Goal: Task Accomplishment & Management: Use online tool/utility

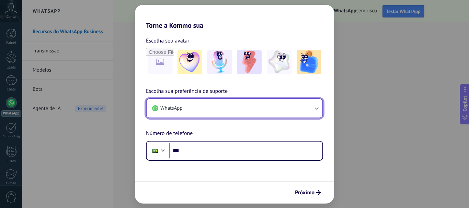
click at [229, 109] on button "WhatsApp" at bounding box center [235, 108] width 176 height 19
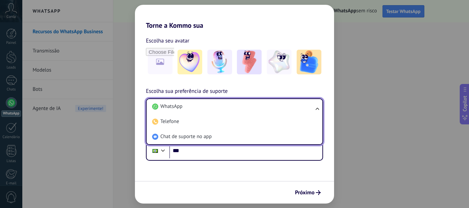
click at [229, 109] on li "WhatsApp" at bounding box center [233, 106] width 168 height 15
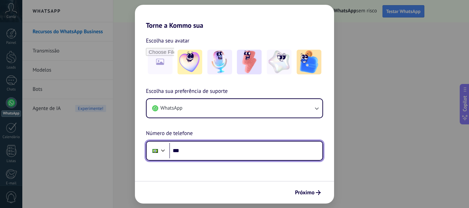
click at [208, 152] on input "***" at bounding box center [245, 151] width 153 height 16
type input "**********"
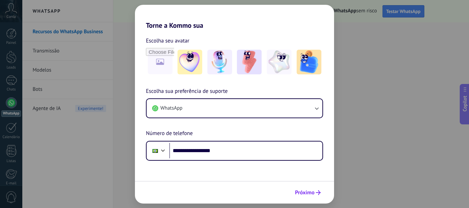
click at [306, 194] on span "Próximo" at bounding box center [305, 193] width 20 height 5
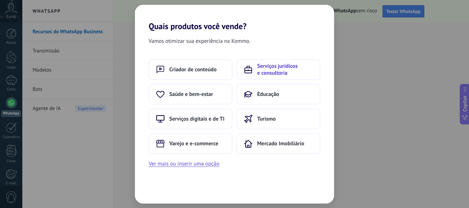
click at [278, 72] on span "Serviços jurídicos e consultoria" at bounding box center [285, 70] width 56 height 14
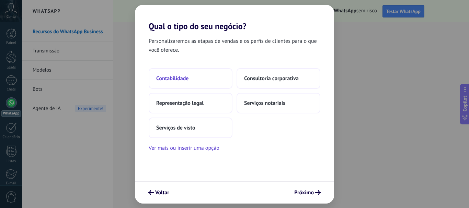
click at [193, 77] on button "Contabilidade" at bounding box center [191, 78] width 84 height 21
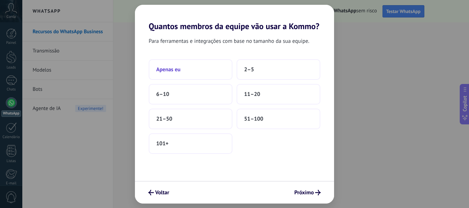
click at [189, 75] on button "Apenas eu" at bounding box center [191, 69] width 84 height 21
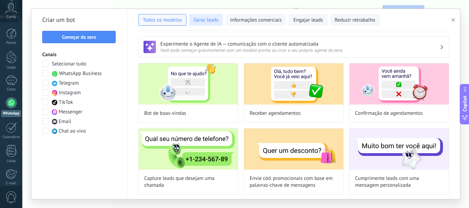
click at [210, 20] on span "Gerar leads" at bounding box center [206, 20] width 25 height 7
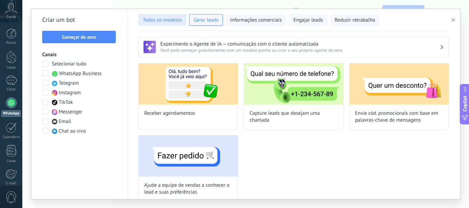
click at [173, 23] on span "Todos os modelos" at bounding box center [162, 20] width 39 height 7
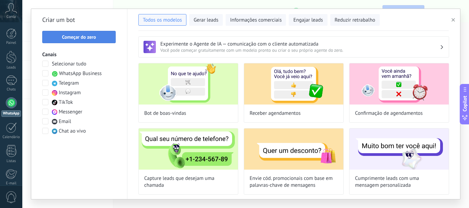
click at [80, 35] on span "Começar do zero" at bounding box center [79, 37] width 34 height 5
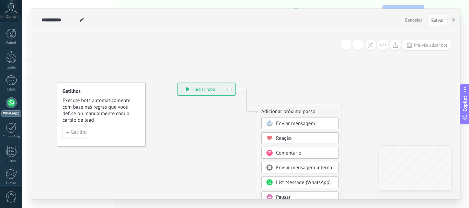
click at [186, 89] on icon at bounding box center [188, 89] width 4 height 5
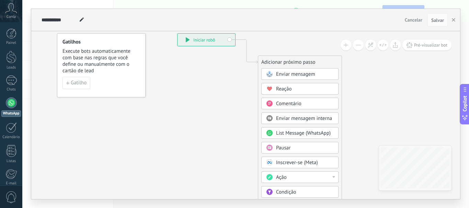
click at [288, 78] on div "Enviar mensagem" at bounding box center [305, 74] width 58 height 7
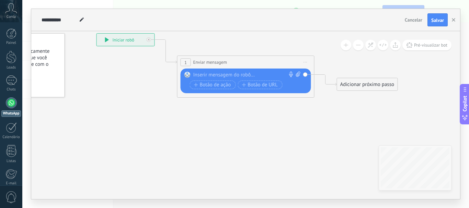
click at [206, 75] on div at bounding box center [244, 75] width 102 height 7
click at [215, 87] on span "Botão de ação" at bounding box center [212, 84] width 37 height 5
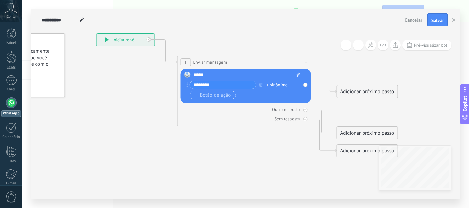
type input "********"
click at [214, 97] on span "Botão de ação" at bounding box center [212, 95] width 37 height 5
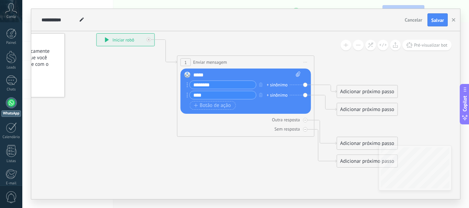
type input "****"
click at [342, 92] on div "Adicionar próximo passo" at bounding box center [367, 91] width 60 height 11
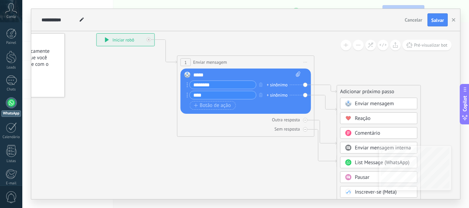
click at [352, 106] on span at bounding box center [348, 103] width 13 height 5
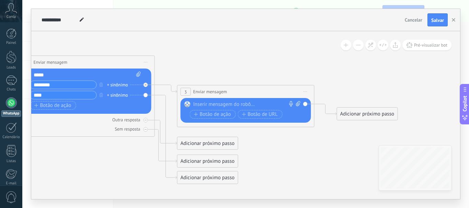
click at [212, 105] on div at bounding box center [244, 104] width 102 height 7
click at [211, 115] on span "Botão de ação" at bounding box center [212, 114] width 37 height 5
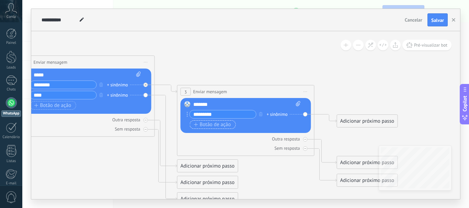
type input "*********"
click at [205, 123] on span "Botão de ação" at bounding box center [212, 124] width 37 height 5
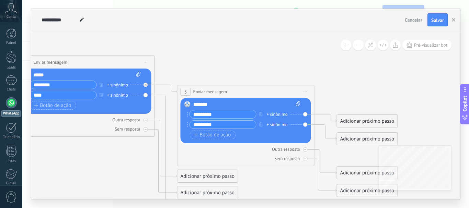
type input "*********"
click at [348, 119] on div "Adicionar próximo passo" at bounding box center [367, 121] width 60 height 11
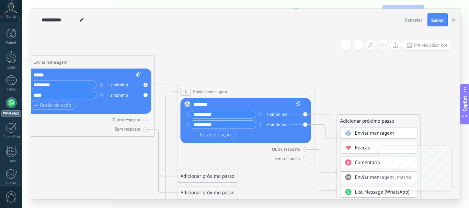
click at [361, 133] on span "Enviar mensagem" at bounding box center [374, 133] width 39 height 7
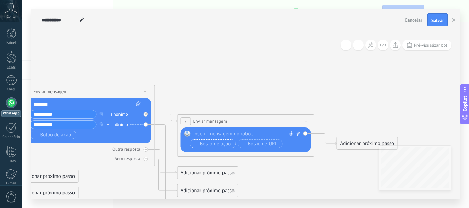
click at [201, 142] on span "Botão de ação" at bounding box center [212, 143] width 37 height 5
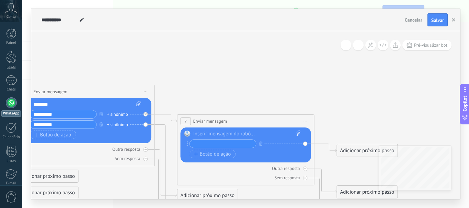
click at [205, 133] on div at bounding box center [246, 134] width 107 height 7
click at [258, 137] on div "*******" at bounding box center [246, 134] width 107 height 7
click at [211, 144] on input "text" at bounding box center [223, 144] width 66 height 8
click at [145, 125] on div "Substituir Remover Converter para mensagem de voz Arraste a imagem aqui para an…" at bounding box center [86, 120] width 130 height 45
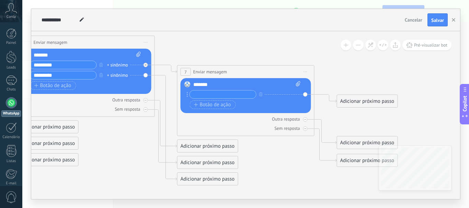
drag, startPoint x: 229, startPoint y: 201, endPoint x: 161, endPoint y: 200, distance: 68.3
click at [161, 200] on div "**********" at bounding box center [245, 104] width 447 height 208
click at [349, 101] on div "Adicionar próximo passo" at bounding box center [367, 101] width 60 height 11
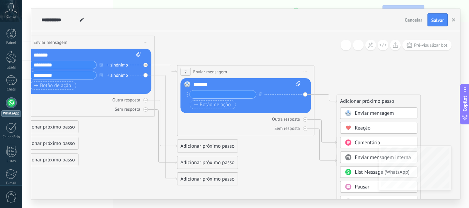
click at [307, 71] on span "Iniciar pré-visualização aqui [GEOGRAPHIC_DATA] Duplicar Excluir" at bounding box center [305, 72] width 11 height 10
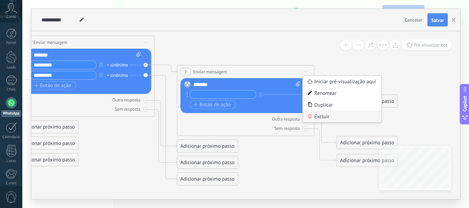
click at [313, 113] on div "Excluir" at bounding box center [342, 117] width 79 height 12
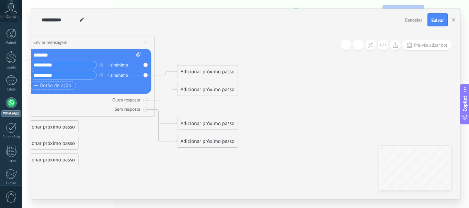
click at [207, 89] on div "Adicionar próximo passo" at bounding box center [207, 89] width 60 height 11
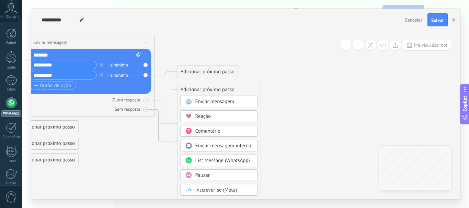
click at [209, 128] on span "Comentário" at bounding box center [207, 131] width 25 height 7
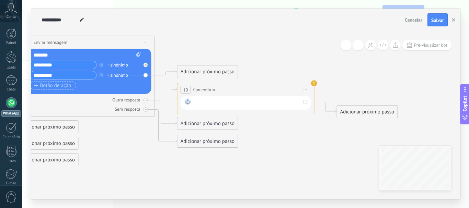
click at [216, 103] on div at bounding box center [247, 103] width 107 height 9
click at [308, 89] on span "Iniciar pré-visualização aqui [GEOGRAPHIC_DATA] Duplicar Excluir" at bounding box center [305, 90] width 11 height 10
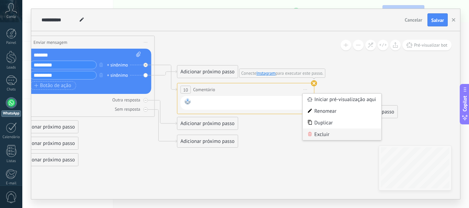
click at [320, 133] on div "Excluir" at bounding box center [342, 135] width 79 height 12
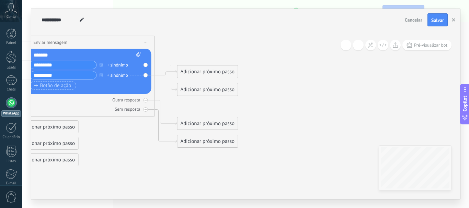
click at [199, 91] on div "Adicionar próximo passo" at bounding box center [207, 89] width 60 height 11
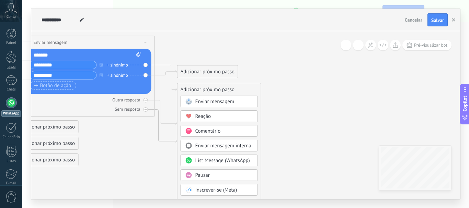
click at [205, 159] on span "List Message (WhatsApp)" at bounding box center [222, 161] width 55 height 7
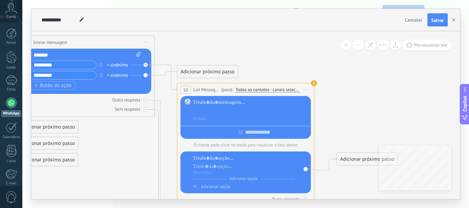
click at [204, 112] on div at bounding box center [251, 110] width 116 height 7
click at [305, 91] on span "Iniciar pré-visualização aqui [GEOGRAPHIC_DATA] Duplicar Excluir" at bounding box center [305, 90] width 11 height 10
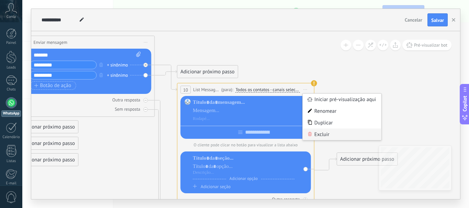
click at [315, 135] on div "Excluir" at bounding box center [342, 135] width 79 height 12
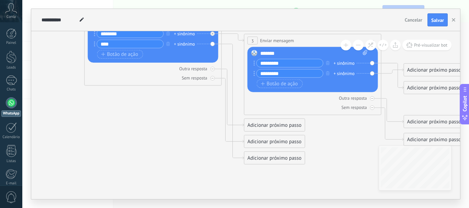
click at [184, 132] on icon at bounding box center [222, 74] width 781 height 526
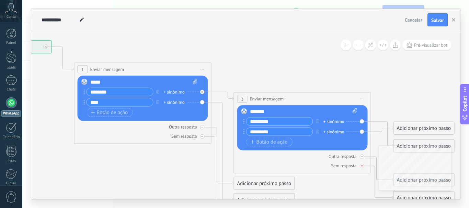
click at [288, 164] on div "Sem resposta" at bounding box center [302, 166] width 130 height 7
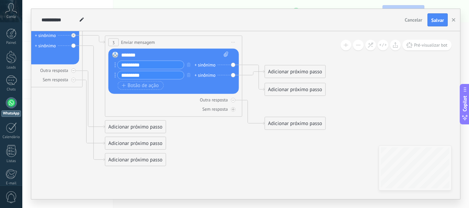
click at [282, 87] on div "Adicionar próximo passo" at bounding box center [295, 89] width 60 height 11
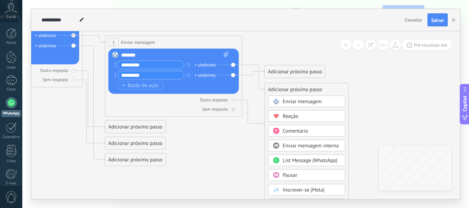
click at [298, 132] on span "Comentário" at bounding box center [295, 131] width 25 height 7
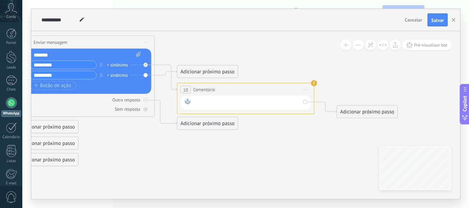
click at [230, 103] on div at bounding box center [247, 103] width 107 height 9
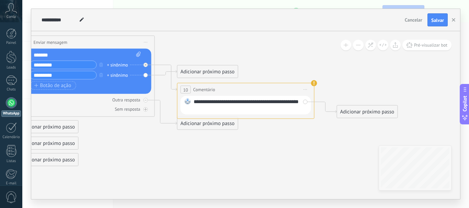
click at [204, 72] on div "Adicionar próximo passo" at bounding box center [207, 71] width 60 height 11
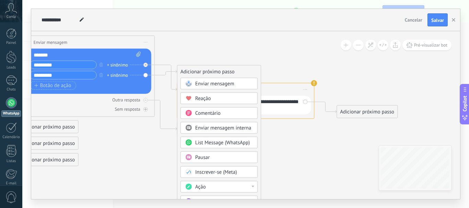
click at [208, 111] on span "Comentário" at bounding box center [207, 113] width 25 height 7
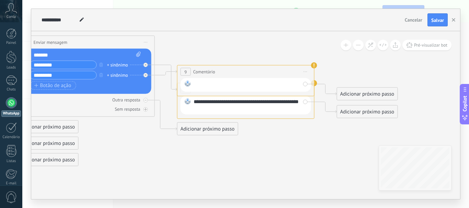
click at [219, 81] on div at bounding box center [247, 85] width 107 height 9
click at [234, 44] on icon at bounding box center [76, 75] width 940 height 526
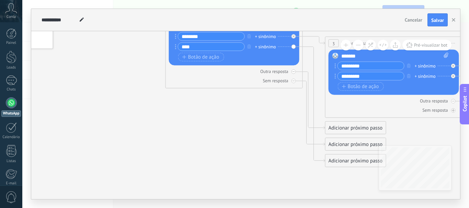
click at [343, 160] on div "Adicionar próximo passo" at bounding box center [355, 161] width 60 height 11
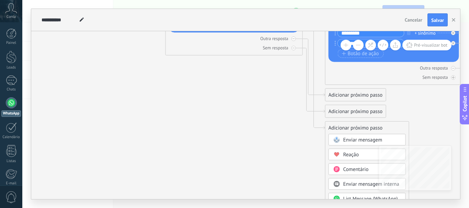
click at [344, 168] on span "Comentário" at bounding box center [355, 169] width 25 height 7
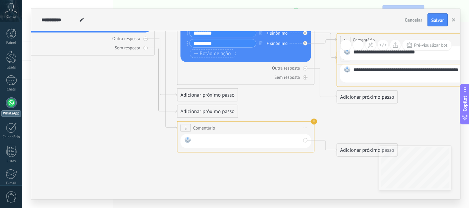
click at [229, 141] on div at bounding box center [247, 141] width 107 height 9
click at [117, 127] on icon at bounding box center [235, 54] width 940 height 548
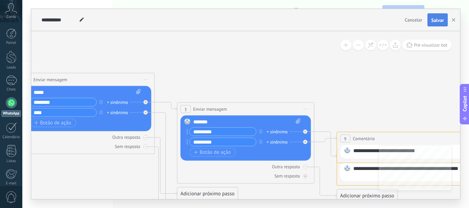
click at [433, 19] on span "Salvar" at bounding box center [437, 20] width 13 height 5
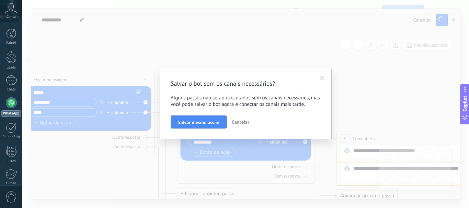
click at [241, 119] on button "Cancelar" at bounding box center [240, 122] width 23 height 13
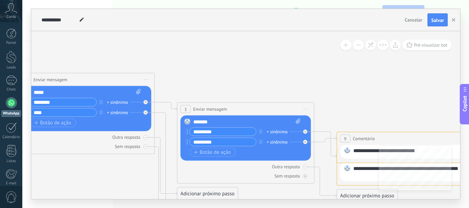
click at [267, 131] on div "+ sinônimo" at bounding box center [277, 131] width 21 height 7
click at [261, 149] on div "Botão de ação Botão de URL" at bounding box center [245, 152] width 111 height 9
click at [213, 130] on input "*********" at bounding box center [223, 132] width 66 height 8
click at [269, 132] on div "+ sinônimo" at bounding box center [277, 131] width 21 height 7
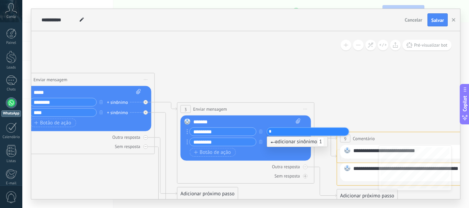
type input "*"
click at [276, 143] on span "adicionar sinônimo 1" at bounding box center [297, 142] width 54 height 7
click at [269, 143] on div "+ sinônimo" at bounding box center [277, 142] width 21 height 7
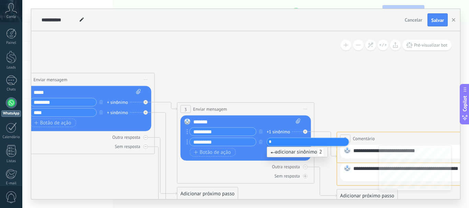
type input "*"
click at [282, 152] on span "adicionar sinônimo 2" at bounding box center [297, 152] width 54 height 7
click at [108, 101] on div "+ sinônimo" at bounding box center [117, 102] width 21 height 7
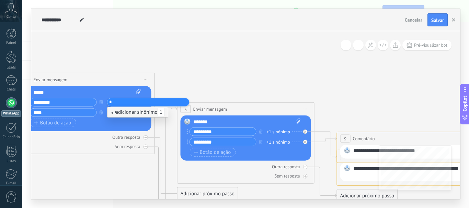
type input "*"
click at [110, 114] on li "adicionar sinônimo 1" at bounding box center [137, 112] width 60 height 10
click at [116, 113] on div "+ sinônimo" at bounding box center [117, 112] width 21 height 7
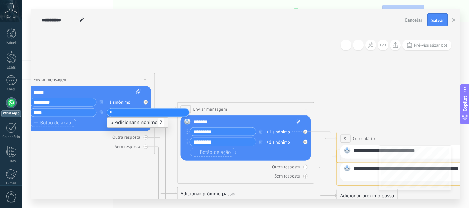
type input "*"
click at [116, 125] on span "adicionar sinônimo 2" at bounding box center [138, 122] width 54 height 7
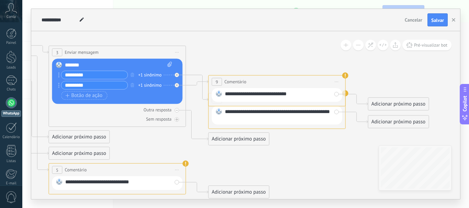
click at [306, 154] on icon at bounding box center [107, 96] width 940 height 548
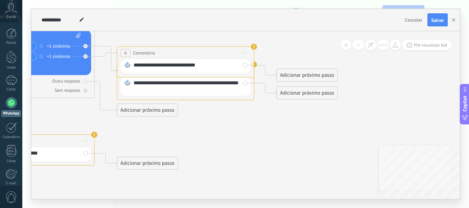
click at [244, 142] on icon at bounding box center [16, 67] width 940 height 548
click at [429, 45] on span "Pré-visualizar bot" at bounding box center [430, 45] width 33 height 6
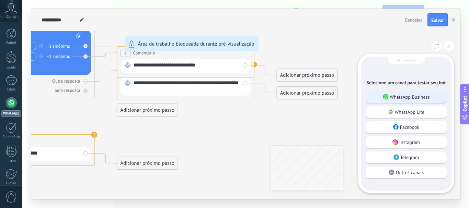
click at [396, 95] on p "WhatsApp Business" at bounding box center [410, 97] width 40 height 6
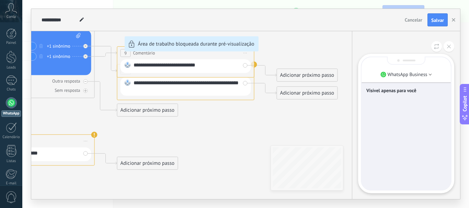
click at [399, 91] on p "Visível apenas para você" at bounding box center [406, 91] width 80 height 6
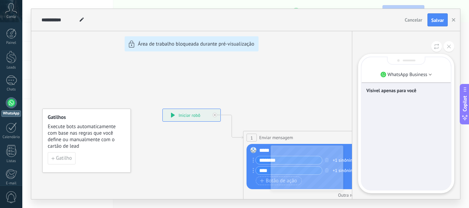
click at [178, 111] on div "**********" at bounding box center [245, 104] width 429 height 191
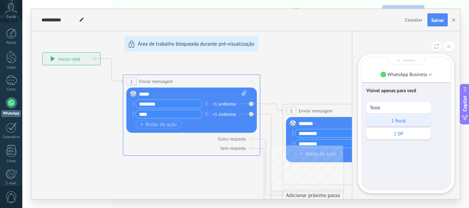
click at [403, 121] on p "1 fiscal" at bounding box center [399, 121] width 58 height 6
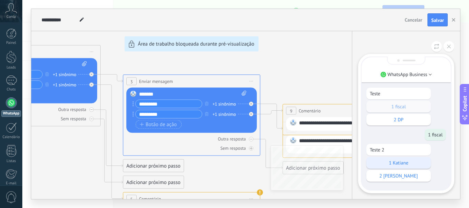
click at [406, 160] on p "1 Katiane" at bounding box center [399, 163] width 58 height 6
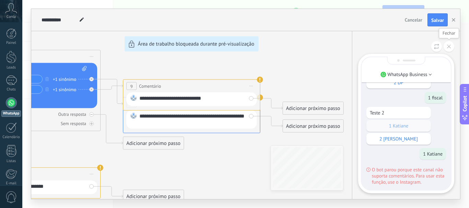
click at [448, 45] on icon at bounding box center [449, 47] width 4 height 4
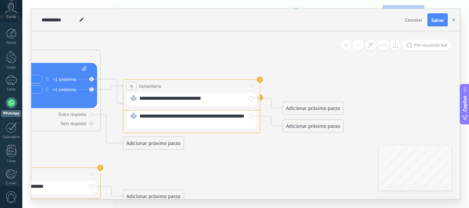
click at [250, 83] on span "Iniciar pré-visualização aqui [GEOGRAPHIC_DATA] Duplicar Excluir" at bounding box center [251, 86] width 11 height 10
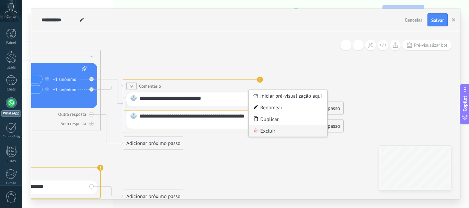
click at [261, 134] on div "Excluir" at bounding box center [288, 131] width 79 height 12
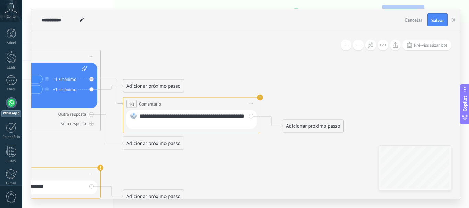
click at [252, 104] on icon at bounding box center [251, 104] width 3 height 1
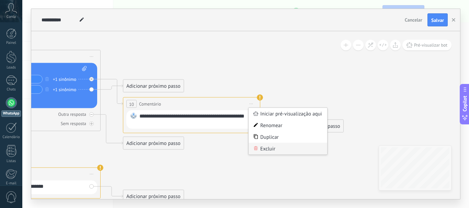
click at [261, 149] on div "Excluir" at bounding box center [288, 149] width 79 height 12
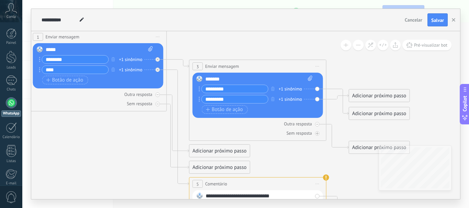
click at [311, 150] on icon at bounding box center [167, 110] width 781 height 548
click at [370, 113] on div "Adicionar próximo passo" at bounding box center [379, 113] width 60 height 11
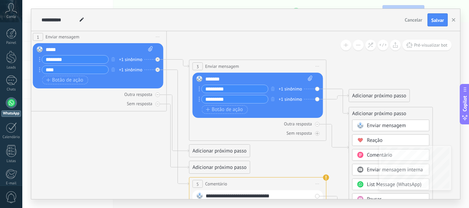
click at [363, 171] on span at bounding box center [360, 169] width 13 height 5
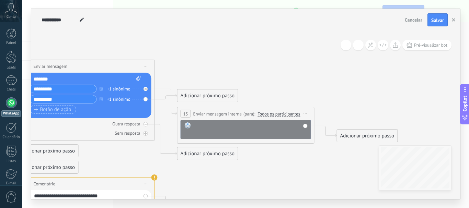
click at [228, 129] on div at bounding box center [251, 130] width 114 height 14
click at [281, 87] on icon at bounding box center [76, 110] width 940 height 548
click at [281, 132] on div "**********" at bounding box center [251, 130] width 114 height 14
click at [195, 98] on div "Adicionar próximo passo" at bounding box center [207, 95] width 60 height 11
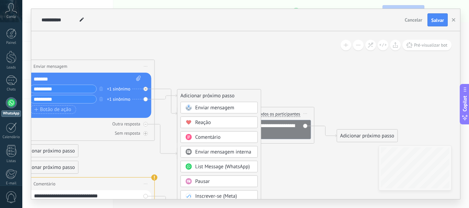
click at [207, 152] on span "Enviar mensagem interna" at bounding box center [223, 152] width 56 height 7
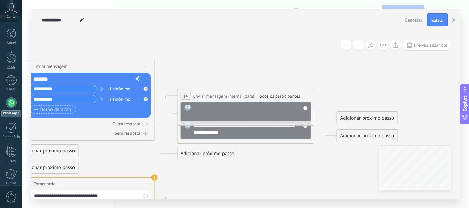
click at [223, 110] on div at bounding box center [251, 112] width 114 height 14
click at [434, 18] on span "Salvar" at bounding box center [437, 20] width 13 height 5
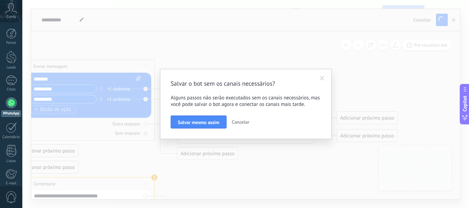
click at [243, 120] on span "Cancelar" at bounding box center [241, 122] width 18 height 6
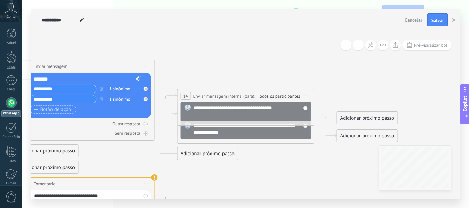
click at [435, 46] on span "Pré-visualizar bot" at bounding box center [430, 45] width 33 height 6
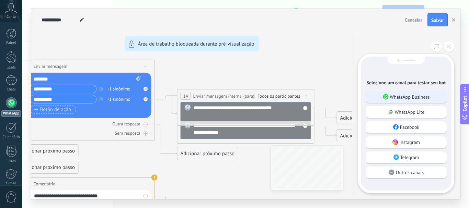
click at [417, 96] on p "WhatsApp Business" at bounding box center [410, 97] width 40 height 6
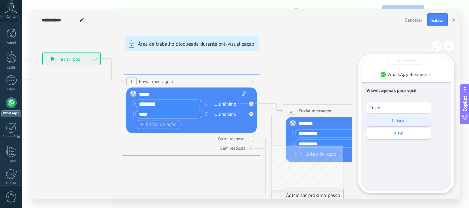
click at [376, 120] on p "1 fiscal" at bounding box center [399, 121] width 58 height 6
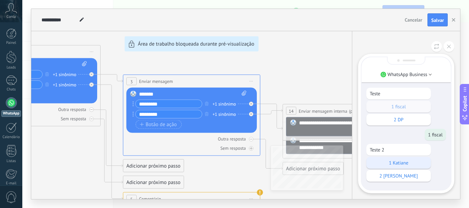
click at [393, 165] on p "1 Katiane" at bounding box center [399, 163] width 58 height 6
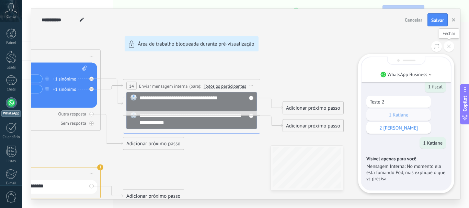
click at [444, 45] on button at bounding box center [449, 46] width 11 height 11
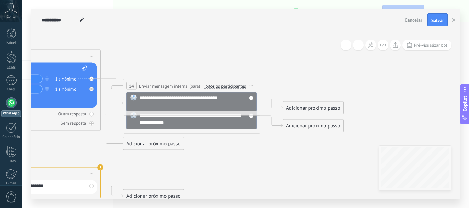
click at [251, 85] on span "Iniciar pré-visualização aqui [GEOGRAPHIC_DATA] Duplicar Excluir" at bounding box center [251, 86] width 11 height 10
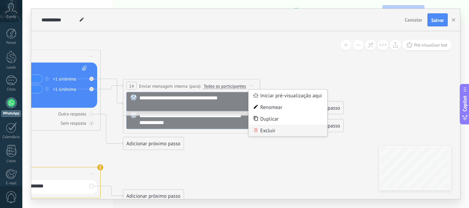
click at [259, 127] on div "Excluir" at bounding box center [288, 131] width 79 height 12
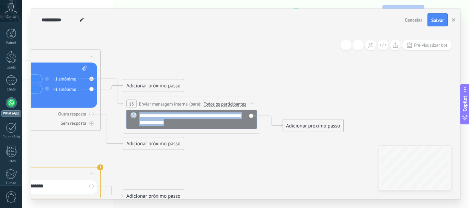
drag, startPoint x: 202, startPoint y: 120, endPoint x: 140, endPoint y: 117, distance: 62.2
click at [140, 117] on div "**********" at bounding box center [196, 120] width 114 height 14
click at [251, 101] on span "Iniciar pré-visualização aqui [GEOGRAPHIC_DATA] Duplicar Excluir" at bounding box center [251, 104] width 11 height 10
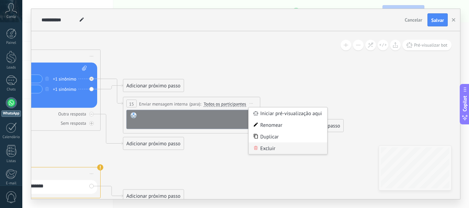
click at [264, 147] on div "Excluir" at bounding box center [288, 149] width 79 height 12
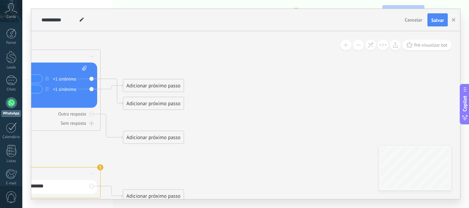
click at [149, 102] on div "Adicionar próximo passo" at bounding box center [153, 103] width 60 height 11
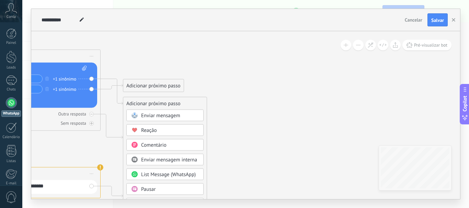
click at [162, 116] on span "Enviar mensagem" at bounding box center [160, 116] width 39 height 7
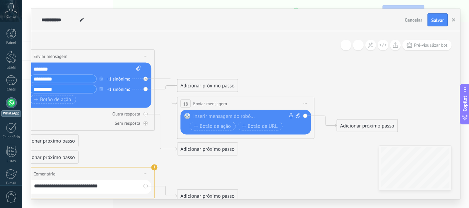
click at [199, 116] on div at bounding box center [244, 116] width 102 height 7
paste div
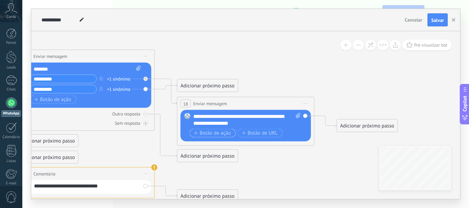
click at [205, 130] on span "Botão de ação" at bounding box center [212, 132] width 37 height 5
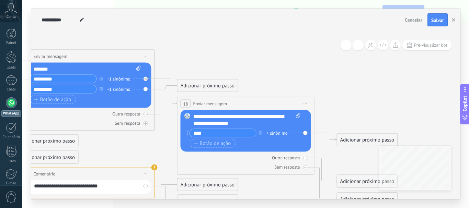
type input "****"
click at [202, 148] on div "**** + sinônimo Botão de ação Botão de URL" at bounding box center [245, 139] width 111 height 21
click at [204, 145] on span "Botão de ação" at bounding box center [212, 143] width 37 height 5
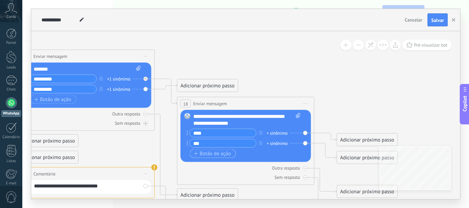
type input "***"
click at [205, 155] on span "Botão de ação" at bounding box center [212, 153] width 37 height 5
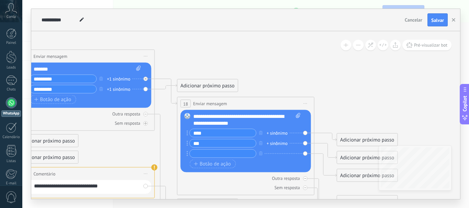
click at [117, 90] on div "+1 sinônimo" at bounding box center [118, 89] width 23 height 7
click at [117, 109] on div "Outra resposta Sem resposta Falha ao enviar a mensagem" at bounding box center [86, 117] width 130 height 19
click at [208, 151] on input "text" at bounding box center [223, 154] width 66 height 8
click at [260, 150] on button "button" at bounding box center [261, 153] width 8 height 9
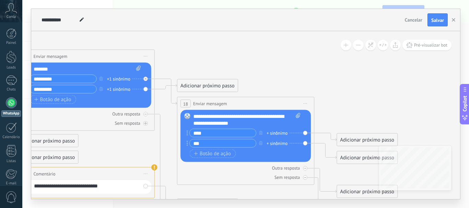
click at [200, 82] on div "Adicionar próximo passo" at bounding box center [207, 85] width 60 height 11
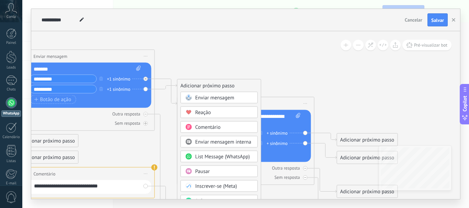
click at [201, 94] on div "Enviar mensagem" at bounding box center [219, 98] width 77 height 12
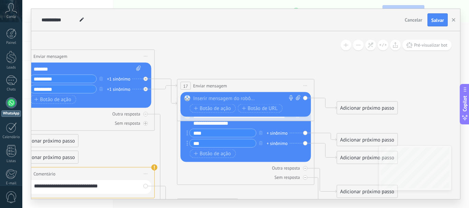
click at [206, 98] on div at bounding box center [244, 98] width 102 height 7
click at [202, 110] on span "Botão de ação" at bounding box center [212, 108] width 37 height 5
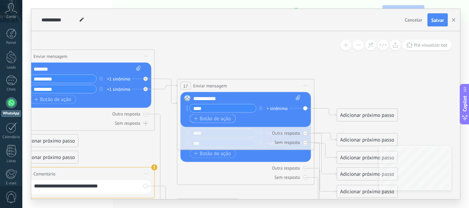
type input "****"
click at [199, 120] on span "Botão de ação" at bounding box center [212, 118] width 37 height 5
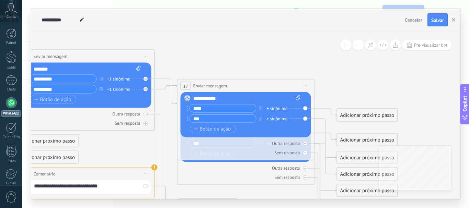
type input "***"
click at [395, 64] on icon at bounding box center [76, 122] width 940 height 592
click at [278, 55] on icon at bounding box center [76, 122] width 940 height 592
click at [189, 168] on div "Outra resposta" at bounding box center [246, 168] width 130 height 7
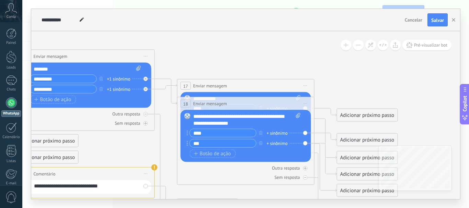
click at [163, 146] on icon at bounding box center [76, 122] width 940 height 592
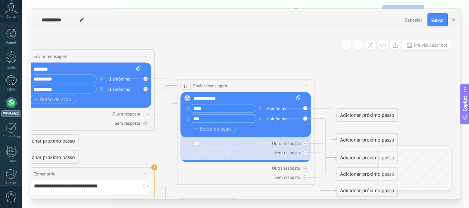
click at [277, 87] on div "**********" at bounding box center [245, 86] width 137 height 13
click at [353, 112] on div "Adicionar próximo passo" at bounding box center [367, 115] width 60 height 11
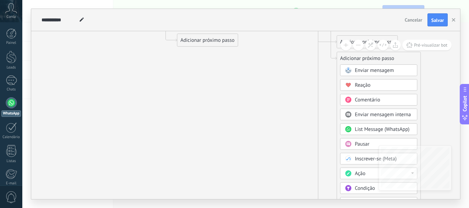
click at [357, 131] on span "List Message (WhatsApp)" at bounding box center [382, 129] width 55 height 7
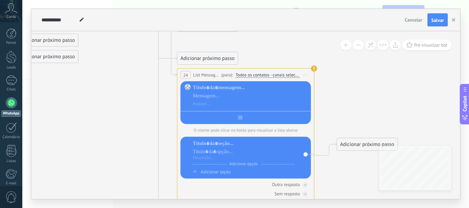
click at [234, 117] on div at bounding box center [246, 116] width 130 height 11
click at [216, 100] on div at bounding box center [251, 95] width 116 height 23
click at [210, 96] on div at bounding box center [251, 96] width 116 height 7
click at [201, 146] on div at bounding box center [244, 143] width 102 height 7
click at [224, 157] on div at bounding box center [244, 158] width 102 height 5
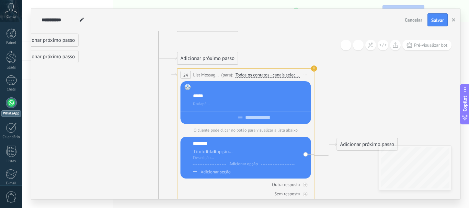
click at [225, 88] on div at bounding box center [251, 87] width 116 height 7
click at [209, 154] on div at bounding box center [244, 152] width 102 height 7
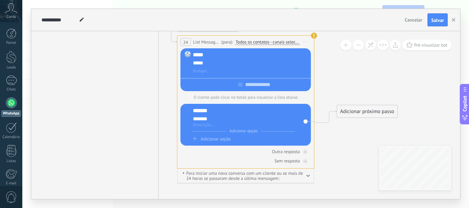
click at [247, 62] on div "*****" at bounding box center [251, 63] width 116 height 7
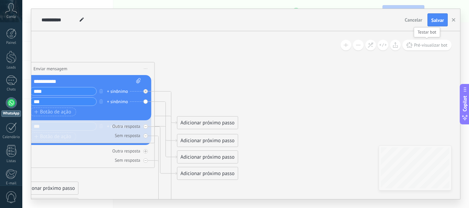
click at [423, 48] on span "Pré-visualizar bot" at bounding box center [430, 45] width 33 height 6
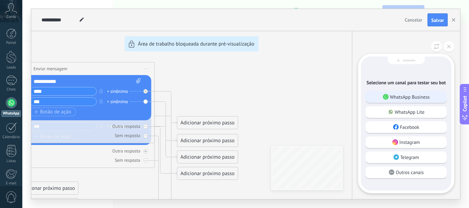
click at [401, 93] on div "WhatsApp Business" at bounding box center [406, 97] width 81 height 12
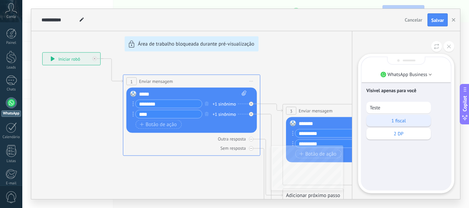
click at [382, 121] on p "1 fiscal" at bounding box center [399, 121] width 58 height 6
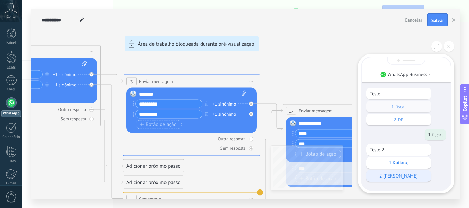
click at [393, 179] on p "2 [PERSON_NAME]" at bounding box center [399, 176] width 58 height 6
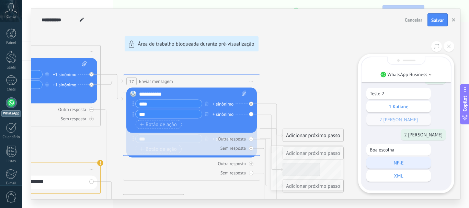
click at [389, 161] on p "NF-E" at bounding box center [399, 163] width 58 height 6
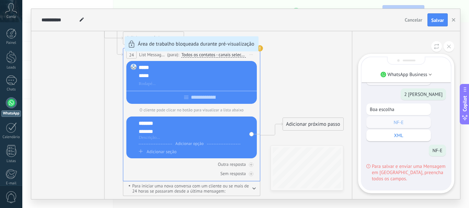
click at [190, 99] on div "**********" at bounding box center [245, 104] width 429 height 191
click at [150, 82] on div "**********" at bounding box center [245, 104] width 429 height 191
click at [450, 45] on icon at bounding box center [449, 47] width 4 height 4
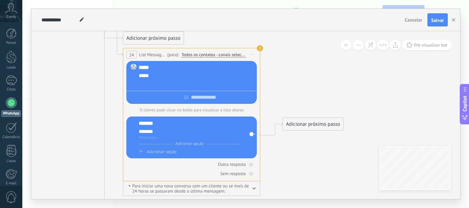
click at [191, 82] on div at bounding box center [197, 84] width 116 height 7
click at [147, 141] on div at bounding box center [190, 137] width 102 height 5
click at [325, 122] on div "Adicionar próximo passo" at bounding box center [313, 124] width 60 height 11
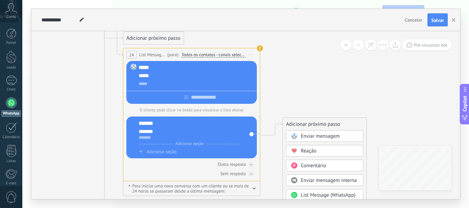
click at [309, 150] on span "Reação" at bounding box center [309, 151] width 16 height 7
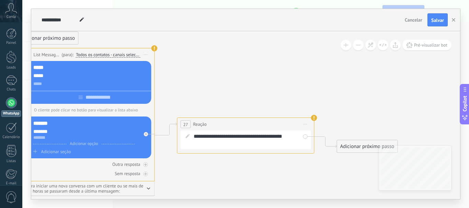
click at [228, 136] on div "**********" at bounding box center [251, 140] width 114 height 14
click at [243, 137] on div "**********" at bounding box center [251, 140] width 114 height 14
click at [217, 142] on div "**********" at bounding box center [251, 140] width 114 height 14
click at [219, 145] on div "**********" at bounding box center [251, 140] width 114 height 14
click at [218, 145] on div "**********" at bounding box center [251, 140] width 114 height 14
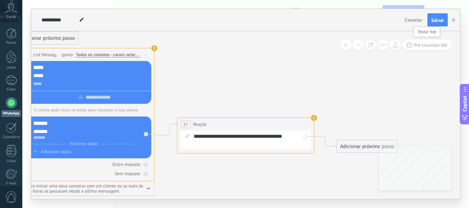
click at [423, 46] on span "Pré-visualizar bot" at bounding box center [430, 45] width 33 height 6
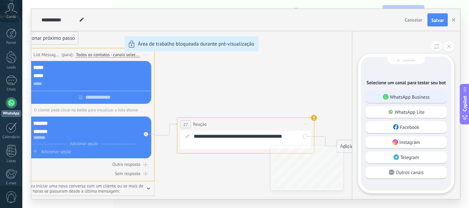
click at [391, 97] on p "WhatsApp Business" at bounding box center [410, 97] width 40 height 6
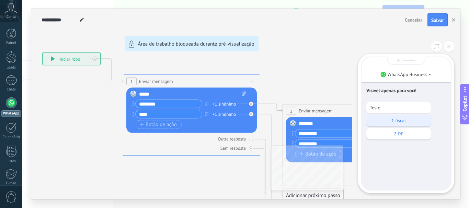
click at [384, 120] on p "1 fiscal" at bounding box center [399, 121] width 58 height 6
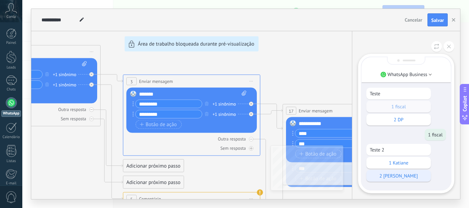
click at [390, 173] on p "2 [PERSON_NAME]" at bounding box center [399, 176] width 58 height 6
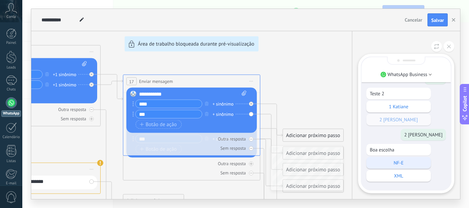
click at [385, 162] on p "NF-E" at bounding box center [399, 163] width 58 height 6
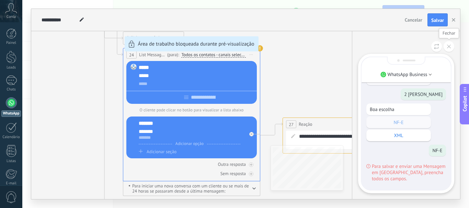
click at [452, 49] on button at bounding box center [449, 46] width 11 height 11
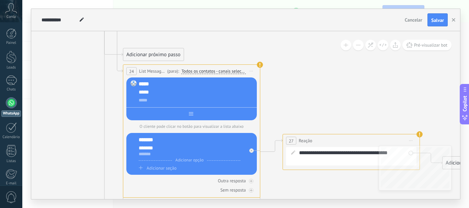
click at [177, 116] on div at bounding box center [191, 112] width 130 height 11
type input "*"
click at [188, 169] on div "Adicionar seção" at bounding box center [190, 168] width 102 height 6
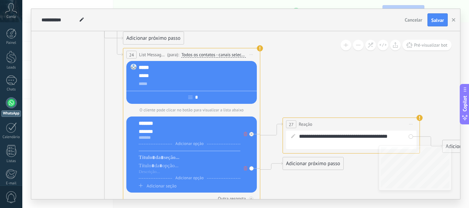
click at [181, 183] on div "Adicionar opção Adicionar seção" at bounding box center [190, 171] width 102 height 35
click at [180, 188] on div "Adicionar seção" at bounding box center [190, 186] width 102 height 6
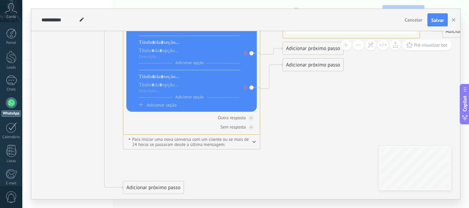
click at [246, 89] on icon at bounding box center [245, 87] width 3 height 4
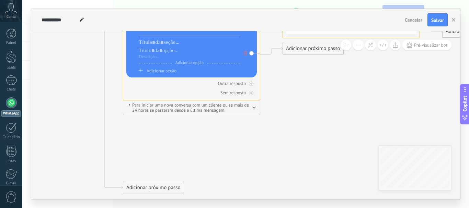
click at [245, 55] on icon at bounding box center [245, 53] width 3 height 4
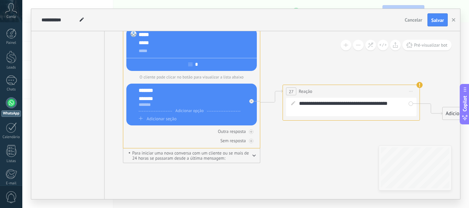
click at [188, 66] on icon at bounding box center [190, 64] width 4 height 3
click at [410, 89] on span "Iniciar pré-visualização aqui [GEOGRAPHIC_DATA] Duplicar Excluir" at bounding box center [410, 92] width 11 height 10
click at [419, 137] on div "Excluir" at bounding box center [447, 136] width 79 height 12
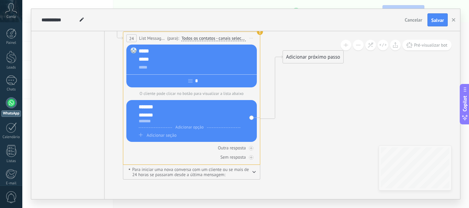
click at [429, 40] on div "Pré-visualizar bot" at bounding box center [395, 45] width 113 height 11
click at [426, 47] on span "Pré-visualizar bot" at bounding box center [430, 45] width 33 height 6
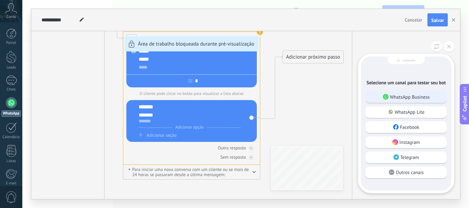
click at [400, 100] on p "WhatsApp Business" at bounding box center [410, 97] width 40 height 6
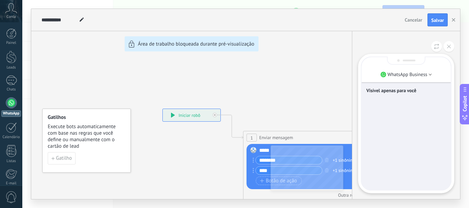
click at [170, 111] on div "**********" at bounding box center [245, 104] width 429 height 191
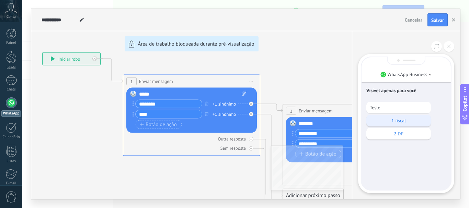
click at [394, 123] on p "1 fiscal" at bounding box center [399, 121] width 58 height 6
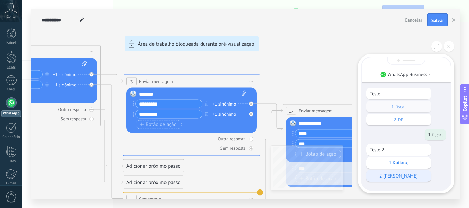
click at [391, 173] on p "2 [PERSON_NAME]" at bounding box center [399, 176] width 58 height 6
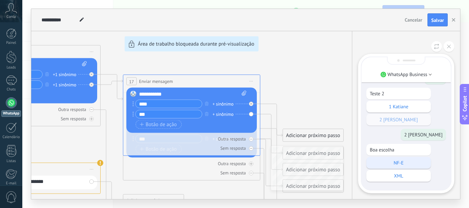
click at [392, 161] on p "NF-E" at bounding box center [399, 163] width 58 height 6
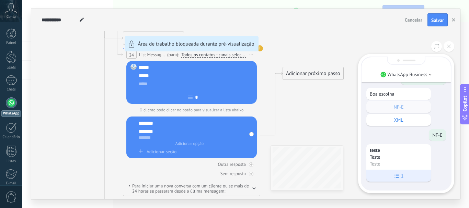
click at [399, 176] on icon at bounding box center [397, 175] width 6 height 5
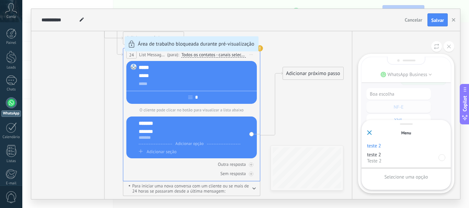
click at [374, 156] on p "teste 2" at bounding box center [402, 155] width 71 height 6
click at [373, 149] on div "teste 2 teste 2 Teste 2" at bounding box center [406, 153] width 78 height 21
click at [375, 160] on p "Teste 2" at bounding box center [402, 161] width 71 height 6
click at [389, 178] on p "Selecione uma opção" at bounding box center [406, 177] width 44 height 6
click at [376, 161] on p "Teste 2" at bounding box center [402, 161] width 71 height 6
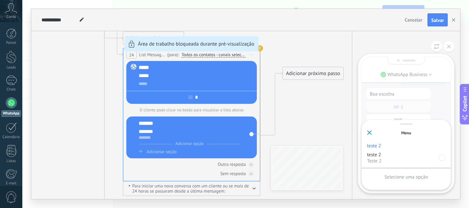
click at [376, 161] on p "Teste 2" at bounding box center [402, 161] width 71 height 6
click at [388, 162] on p "Teste 2" at bounding box center [402, 161] width 71 height 6
click at [390, 174] on p "Selecione uma opção" at bounding box center [406, 177] width 44 height 6
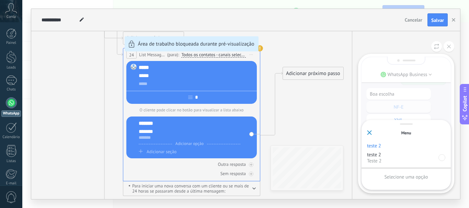
click at [390, 176] on p "Selecione uma opção" at bounding box center [406, 177] width 44 height 6
click at [368, 134] on use at bounding box center [369, 133] width 4 height 4
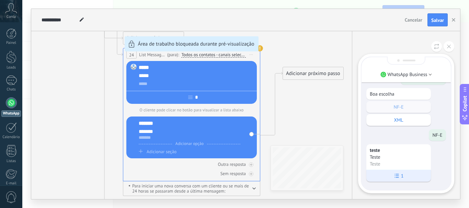
click at [398, 177] on icon at bounding box center [397, 175] width 6 height 5
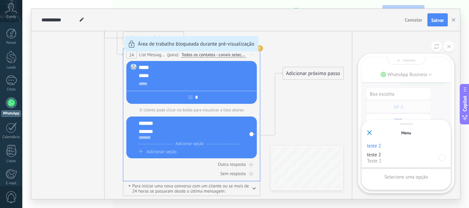
click at [369, 133] on use at bounding box center [369, 133] width 4 height 4
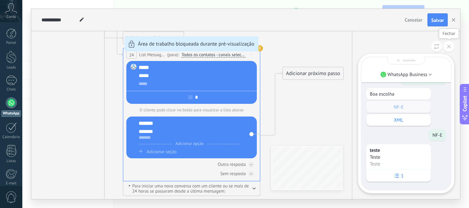
click at [447, 47] on icon at bounding box center [449, 47] width 4 height 4
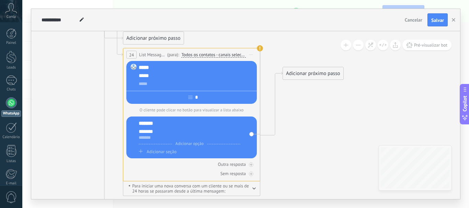
click at [252, 53] on span "Iniciar pré-visualização aqui [GEOGRAPHIC_DATA] Duplicar Excluir" at bounding box center [251, 55] width 11 height 10
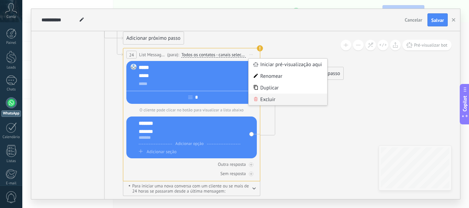
click at [256, 98] on icon at bounding box center [256, 99] width 4 height 4
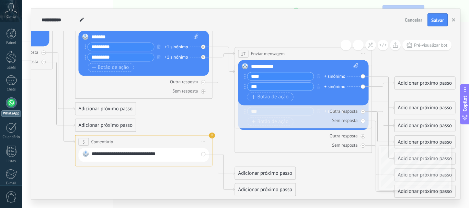
click at [303, 162] on icon at bounding box center [133, 82] width 940 height 576
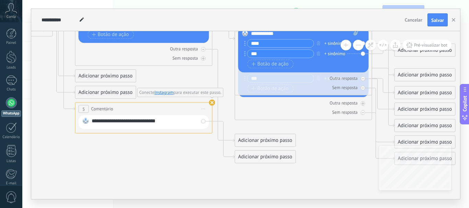
click at [211, 103] on use at bounding box center [212, 103] width 6 height 6
click at [203, 108] on span "Iniciar pré-visualização aqui [GEOGRAPHIC_DATA] Duplicar Excluir" at bounding box center [203, 109] width 11 height 10
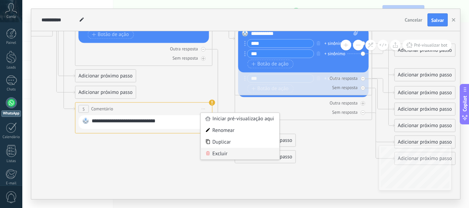
click at [215, 155] on div "Excluir" at bounding box center [240, 154] width 79 height 12
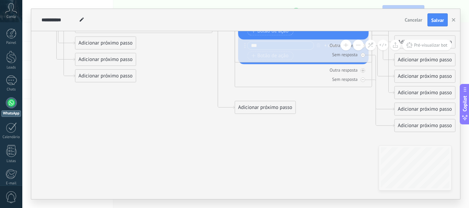
click at [414, 90] on div "Adicionar próximo passo" at bounding box center [425, 92] width 60 height 11
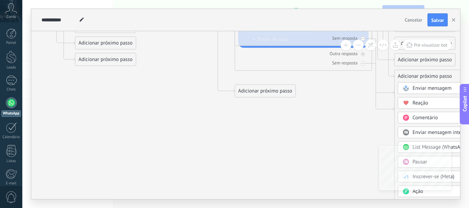
click at [413, 117] on span "Comentário" at bounding box center [425, 118] width 25 height 7
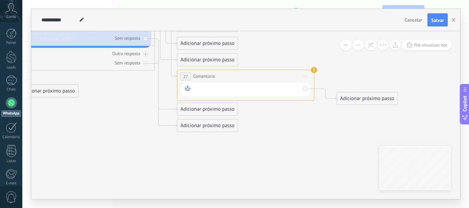
click at [208, 88] on div at bounding box center [247, 89] width 107 height 9
click at [361, 101] on div "Adicionar próximo passo" at bounding box center [367, 98] width 60 height 11
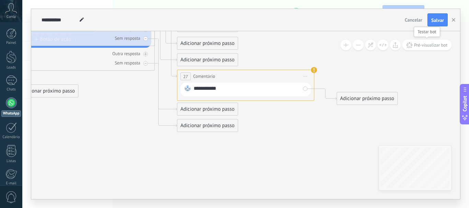
click at [422, 41] on button "Pré-visualizar bot" at bounding box center [426, 45] width 49 height 11
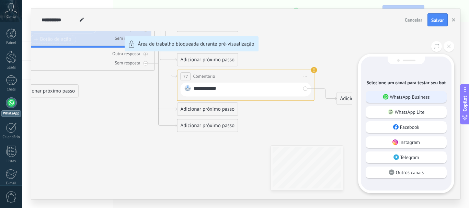
click at [393, 96] on p "WhatsApp Business" at bounding box center [410, 97] width 40 height 6
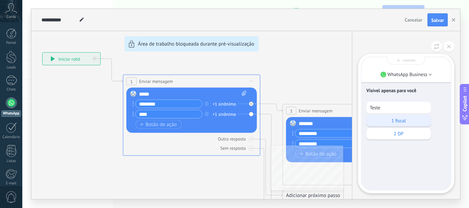
click at [372, 119] on p "1 fiscal" at bounding box center [399, 121] width 58 height 6
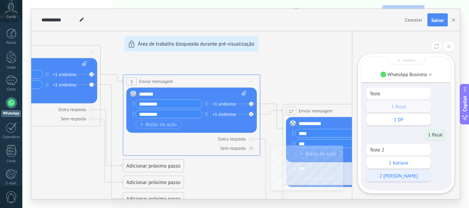
click at [389, 175] on p "2 [PERSON_NAME]" at bounding box center [399, 176] width 58 height 6
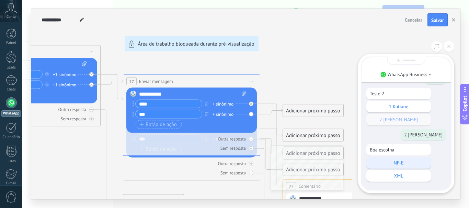
click at [389, 161] on p "NF-E" at bounding box center [399, 163] width 58 height 6
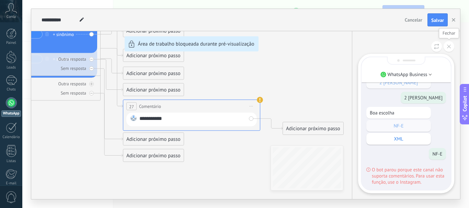
click at [451, 51] on button at bounding box center [449, 46] width 11 height 11
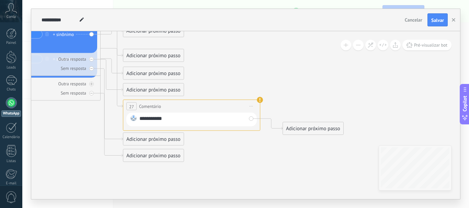
click at [251, 106] on icon at bounding box center [251, 106] width 3 height 1
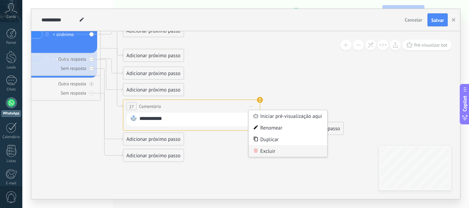
click at [266, 148] on div "Excluir" at bounding box center [288, 152] width 79 height 12
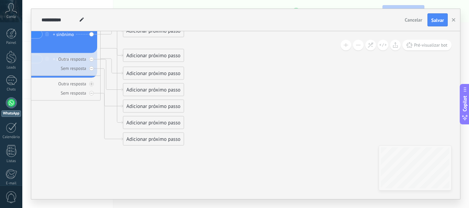
click at [174, 111] on div "Adicionar próximo passo" at bounding box center [153, 106] width 60 height 11
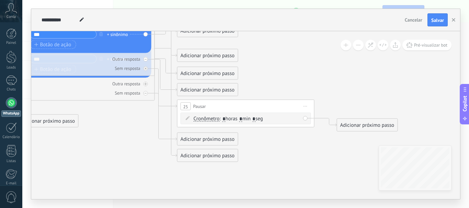
click at [303, 106] on span "Iniciar pré-visualização aqui [GEOGRAPHIC_DATA] Duplicar Excluir" at bounding box center [305, 107] width 11 height 10
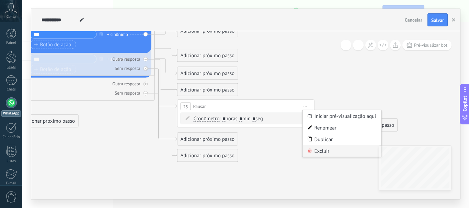
click at [319, 153] on div "Excluir" at bounding box center [342, 152] width 79 height 12
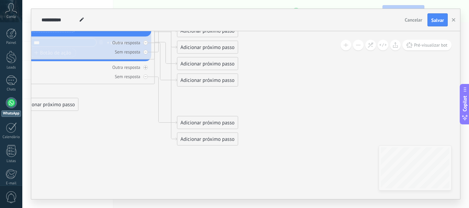
click at [224, 140] on div "Adicionar próximo passo" at bounding box center [207, 139] width 60 height 11
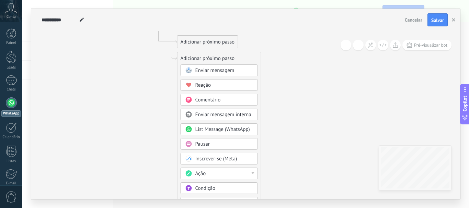
click at [218, 143] on div "Pausar" at bounding box center [224, 144] width 58 height 7
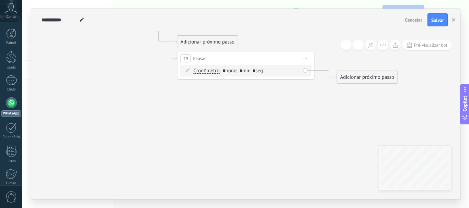
click at [207, 71] on span "Cronômetro" at bounding box center [207, 70] width 26 height 5
click at [207, 71] on button "Cronômetro" at bounding box center [233, 71] width 86 height 12
click at [308, 55] on span "Iniciar pré-visualização aqui [GEOGRAPHIC_DATA] Duplicar Excluir" at bounding box center [305, 59] width 11 height 10
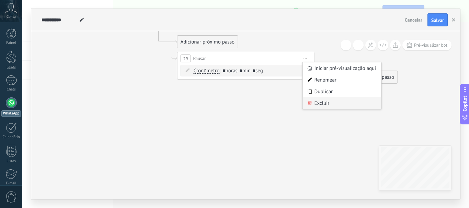
click at [316, 106] on div "Excluir" at bounding box center [342, 103] width 79 height 12
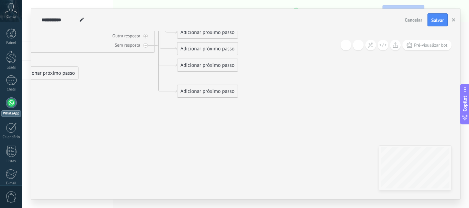
click at [199, 91] on div "Adicionar próximo passo" at bounding box center [207, 91] width 60 height 11
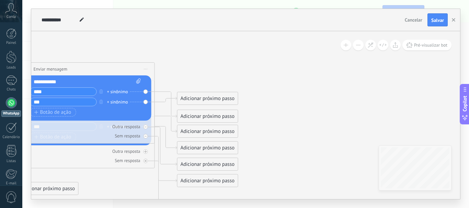
click at [209, 116] on div "Adicionar próximo passo" at bounding box center [207, 116] width 60 height 11
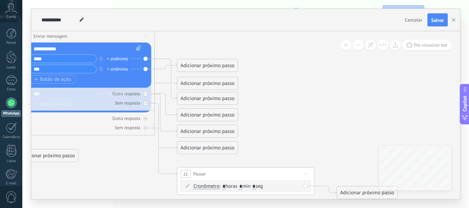
click at [94, 98] on div "Outra resposta Sem resposta Falha ao enviar a mensagem" at bounding box center [86, 97] width 130 height 19
click at [99, 110] on div "**********" at bounding box center [86, 70] width 137 height 81
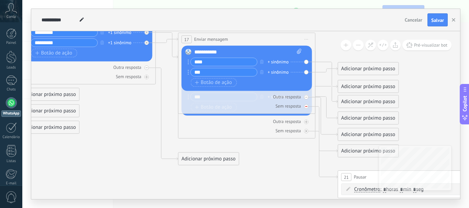
click at [250, 104] on div "Sem resposta" at bounding box center [247, 106] width 130 height 7
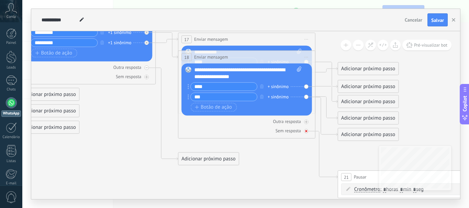
click at [225, 132] on div "Sem resposta" at bounding box center [247, 131] width 130 height 7
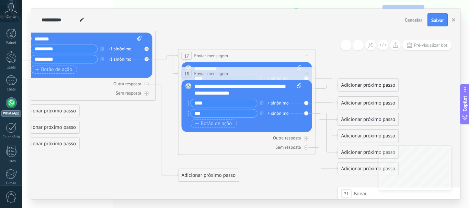
click at [306, 74] on span "Iniciar pré-visualização aqui [GEOGRAPHIC_DATA] Duplicar Excluir" at bounding box center [306, 74] width 11 height 10
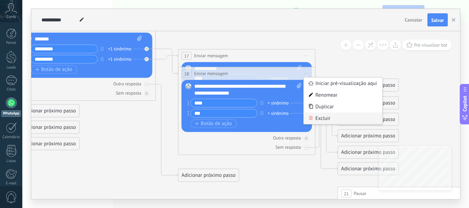
click at [314, 120] on div "Excluir" at bounding box center [343, 119] width 79 height 12
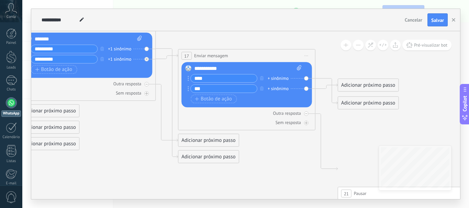
click at [352, 103] on div "Adicionar próximo passo" at bounding box center [368, 102] width 60 height 11
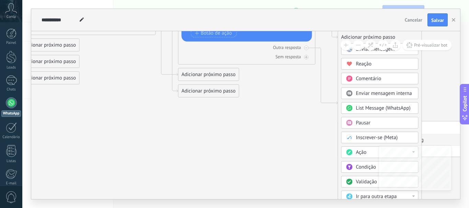
click at [354, 137] on span at bounding box center [349, 137] width 13 height 5
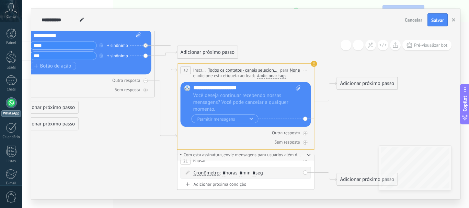
click at [234, 88] on input "text" at bounding box center [243, 87] width 101 height 5
click at [242, 90] on input "text" at bounding box center [243, 87] width 101 height 5
type input "**********"
click at [217, 99] on span "Você deseja continuar recebendo nossas mensagens? Você pode cancelar a qualquer…" at bounding box center [246, 102] width 107 height 21
click at [227, 102] on span "Você deseja continuar recebendo nossas mensagens? Você pode cancelar a qualquer…" at bounding box center [246, 102] width 107 height 21
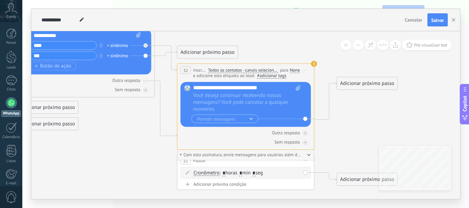
click at [232, 116] on button "Permitir mensagens" at bounding box center [225, 119] width 67 height 9
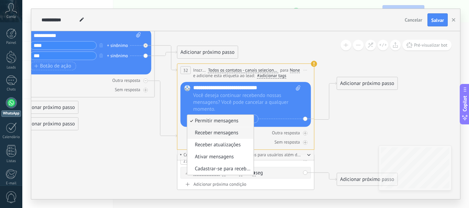
click at [227, 131] on span "Receber mensagens" at bounding box center [219, 133] width 64 height 7
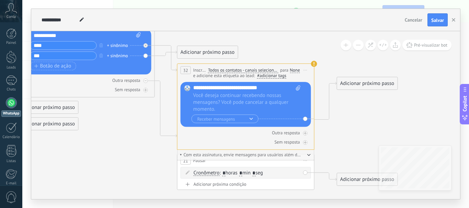
click at [224, 102] on span "Você deseja continuar recebendo nossas mensagens? Você pode cancelar a qualquer…" at bounding box center [246, 102] width 107 height 21
click at [246, 100] on span "Você deseja continuar recebendo nossas mensagens? Você pode cancelar a qualquer…" at bounding box center [246, 102] width 107 height 21
click at [305, 69] on span "Iniciar pré-visualização aqui [GEOGRAPHIC_DATA] Duplicar Excluir" at bounding box center [305, 70] width 11 height 10
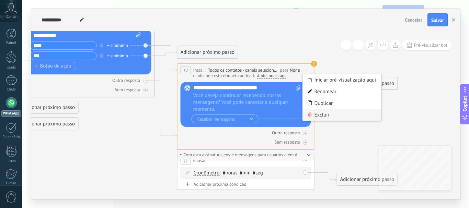
click at [329, 115] on div "Excluir" at bounding box center [342, 115] width 79 height 12
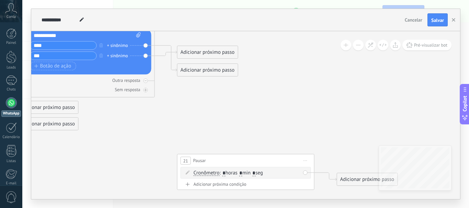
click at [218, 68] on div "Adicionar próximo passo" at bounding box center [207, 70] width 60 height 11
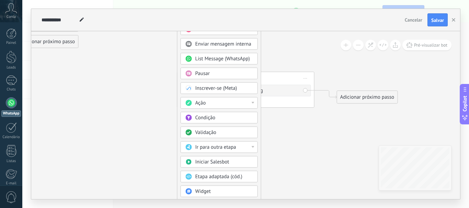
click at [228, 149] on span "Ir para outra etapa" at bounding box center [215, 147] width 41 height 7
click at [215, 149] on div "1: Enviar mensagem" at bounding box center [219, 148] width 77 height 12
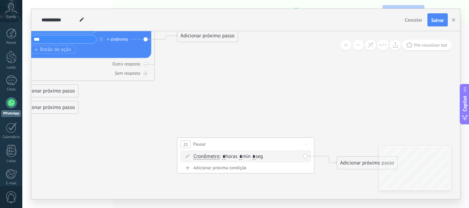
click at [310, 142] on span "Iniciar pré-visualização aqui [GEOGRAPHIC_DATA] Duplicar Excluir" at bounding box center [305, 144] width 11 height 10
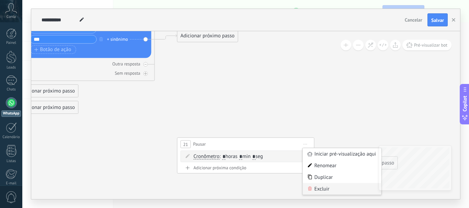
click at [331, 188] on div "Excluir" at bounding box center [342, 189] width 79 height 12
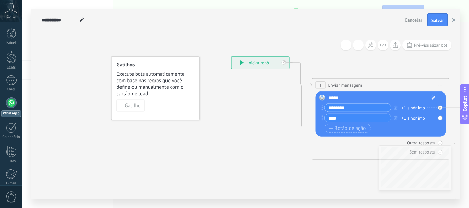
click at [454, 20] on use "button" at bounding box center [453, 19] width 3 height 3
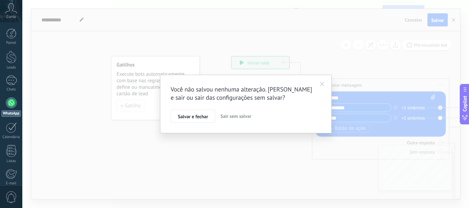
click at [231, 115] on span "Sair sem salvar" at bounding box center [235, 116] width 31 height 6
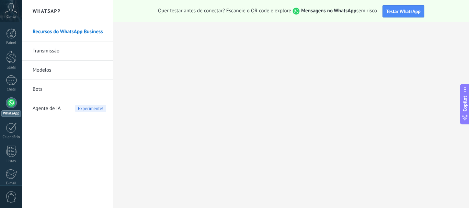
scroll to position [77, 0]
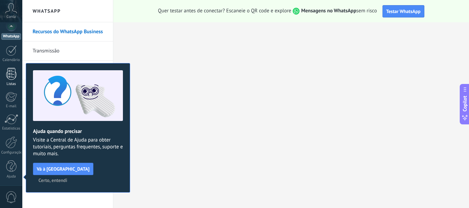
click at [9, 76] on div at bounding box center [11, 74] width 10 height 12
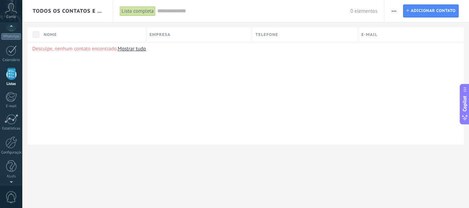
scroll to position [75, 0]
click at [9, 13] on icon at bounding box center [11, 8] width 12 height 10
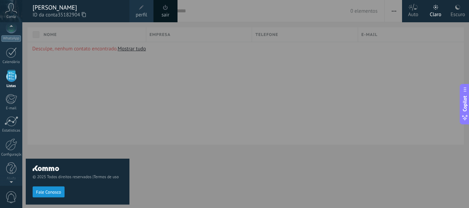
click at [455, 11] on div "Escuro" at bounding box center [457, 13] width 14 height 18
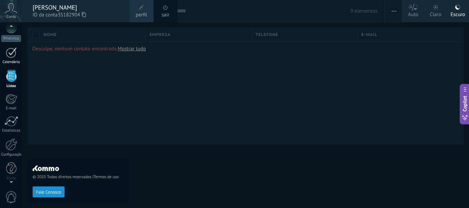
click at [10, 58] on link "Calendário" at bounding box center [11, 55] width 22 height 17
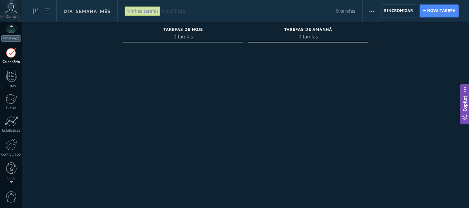
scroll to position [20, 0]
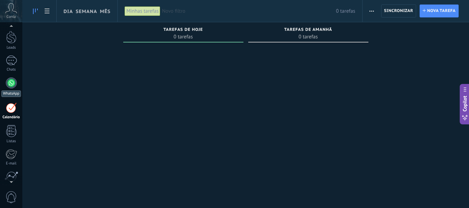
click at [10, 81] on div at bounding box center [11, 83] width 11 height 11
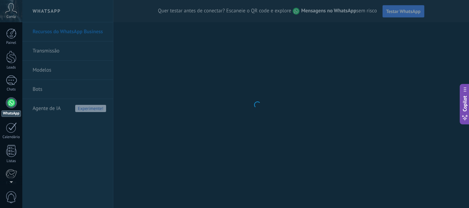
click at [47, 70] on body ".abccls-1,.abccls-2{fill-rule:evenodd}.abccls-2{fill:#fff} .abfcls-1{fill:none}…" at bounding box center [234, 104] width 469 height 208
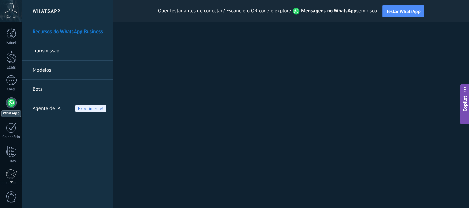
click at [47, 70] on link "Modelos" at bounding box center [69, 70] width 73 height 19
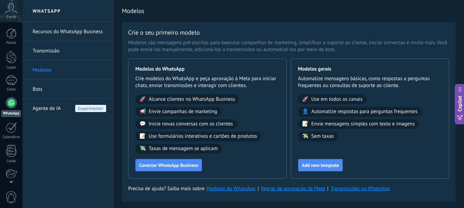
click at [37, 88] on link "Bots" at bounding box center [69, 89] width 73 height 19
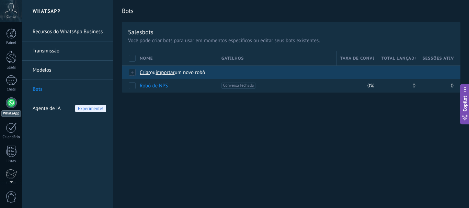
click at [145, 73] on span "Criar" at bounding box center [145, 72] width 10 height 7
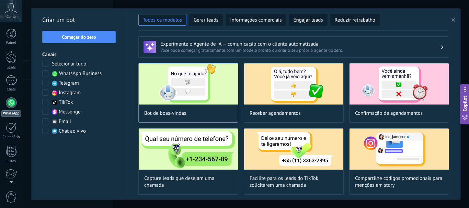
click at [208, 92] on img at bounding box center [188, 84] width 99 height 41
type input "**********"
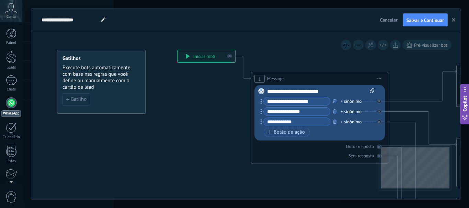
click at [284, 91] on div "**********" at bounding box center [320, 91] width 107 height 7
click at [331, 90] on div "**********" at bounding box center [320, 91] width 107 height 7
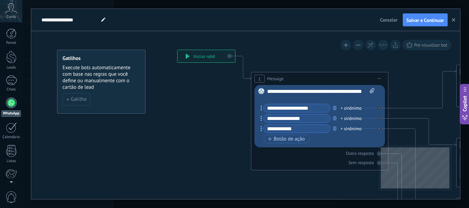
click at [316, 107] on input "**********" at bounding box center [297, 108] width 66 height 8
type input "*"
type input "******"
click at [308, 116] on input "**********" at bounding box center [297, 119] width 66 height 8
type input "*"
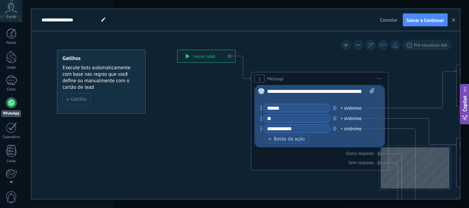
type input "**"
click at [304, 127] on input "**********" at bounding box center [297, 129] width 66 height 8
type input "******"
type input "*"
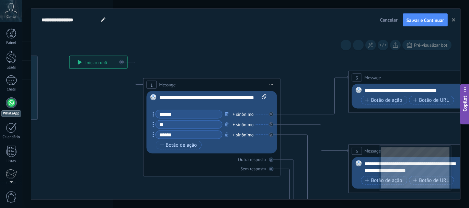
type input "******"
click at [388, 92] on div "**********" at bounding box center [418, 90] width 107 height 7
drag, startPoint x: 450, startPoint y: 89, endPoint x: 365, endPoint y: 88, distance: 85.1
click at [365, 88] on div "**********" at bounding box center [418, 90] width 107 height 7
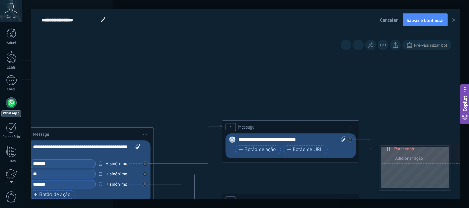
click at [453, 20] on icon "button" at bounding box center [453, 19] width 3 height 3
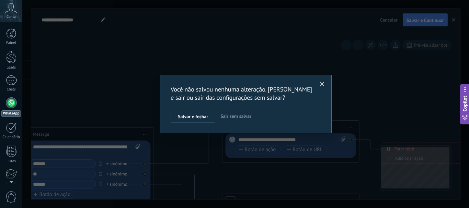
click at [243, 116] on span "Sair sem salvar" at bounding box center [235, 116] width 31 height 6
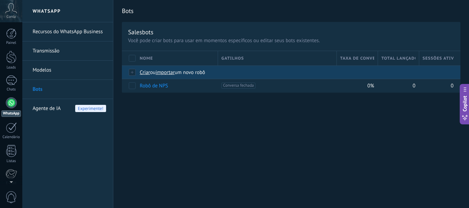
click at [142, 72] on span "Criar" at bounding box center [145, 72] width 10 height 7
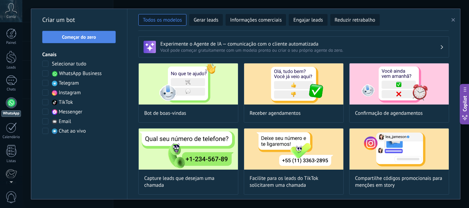
click at [86, 36] on span "Começar do zero" at bounding box center [79, 37] width 34 height 5
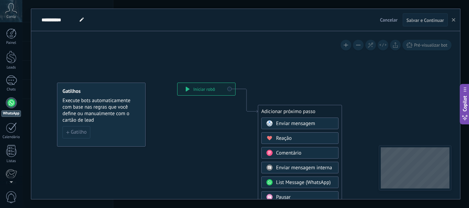
click at [289, 121] on span "Enviar mensagem" at bounding box center [295, 123] width 39 height 7
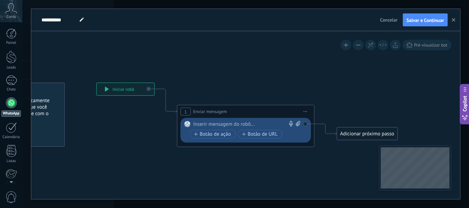
click at [217, 124] on div at bounding box center [244, 124] width 102 height 7
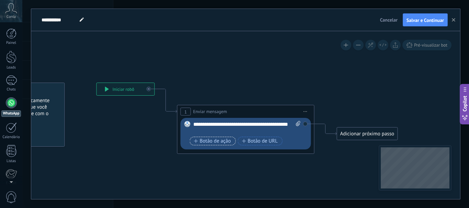
click at [211, 142] on span "Botão de ação" at bounding box center [212, 141] width 37 height 5
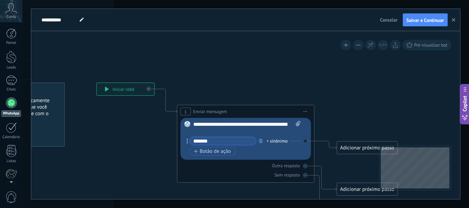
type input "******"
click at [346, 146] on div "Adicionar próximo passo" at bounding box center [367, 147] width 60 height 11
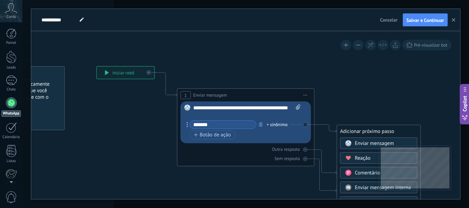
click at [346, 140] on icon at bounding box center [348, 143] width 6 height 6
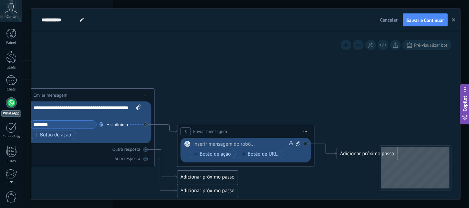
click at [235, 146] on div at bounding box center [244, 144] width 102 height 7
click at [221, 152] on span "Botão de ação" at bounding box center [212, 154] width 37 height 5
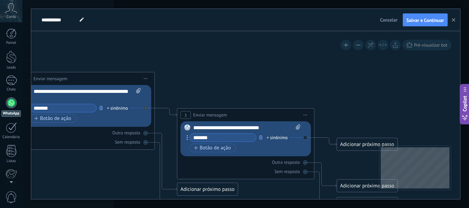
type input "*******"
click at [362, 146] on div "Adicionar próximo passo" at bounding box center [367, 144] width 60 height 11
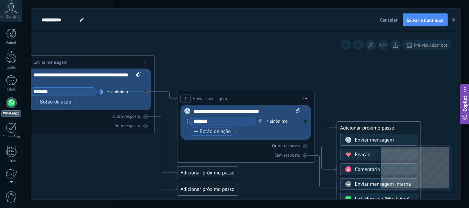
click at [362, 137] on span "Enviar mensagem" at bounding box center [374, 140] width 39 height 7
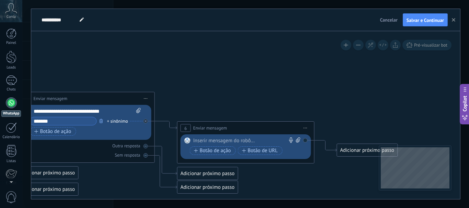
click at [217, 138] on div at bounding box center [244, 141] width 102 height 7
click at [210, 152] on span "Botão de ação" at bounding box center [212, 150] width 37 height 5
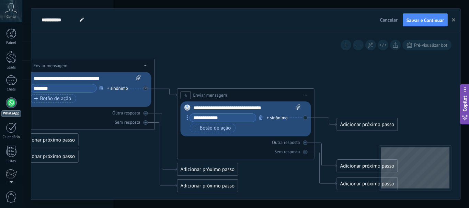
type input "**********"
click at [358, 125] on div "Adicionar próximo passo" at bounding box center [367, 124] width 60 height 11
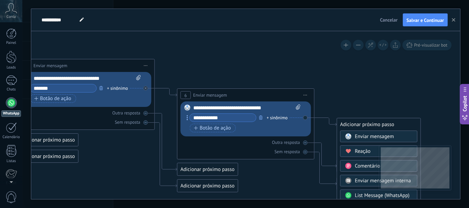
click at [355, 133] on div "Enviar mensagem" at bounding box center [378, 137] width 77 height 12
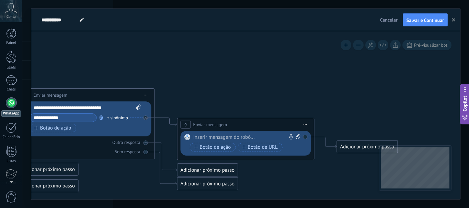
click at [232, 136] on div at bounding box center [244, 137] width 102 height 7
click at [306, 137] on div "Substituir Remover Converter para mensagem de voz Arraste a imagem aqui para an…" at bounding box center [246, 143] width 130 height 25
click at [305, 137] on div "Substituir Remover Converter para mensagem de voz Arraste a imagem aqui para an…" at bounding box center [246, 143] width 130 height 25
click at [302, 136] on div "Substituir Remover Converter para mensagem de voz Arraste a imagem aqui para an…" at bounding box center [246, 143] width 130 height 25
click at [304, 137] on div "Substituir Remover Converter para mensagem de voz Arraste a imagem aqui para an…" at bounding box center [246, 143] width 130 height 25
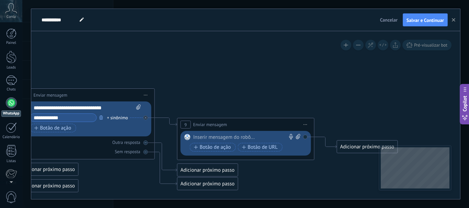
click at [209, 138] on div at bounding box center [244, 137] width 102 height 7
click at [249, 149] on span "Botão de URL" at bounding box center [260, 147] width 36 height 5
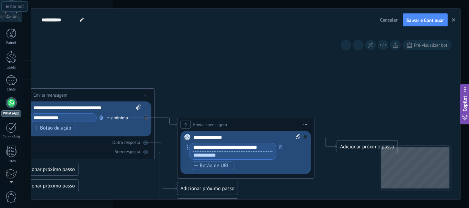
type input "**********"
click at [423, 46] on span "Pré-visualizar bot" at bounding box center [430, 45] width 33 height 6
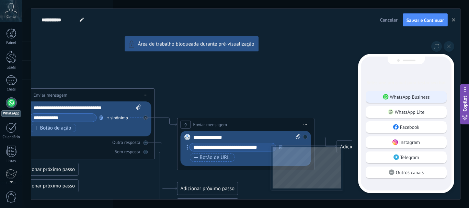
click at [395, 95] on p "WhatsApp Business" at bounding box center [410, 97] width 40 height 6
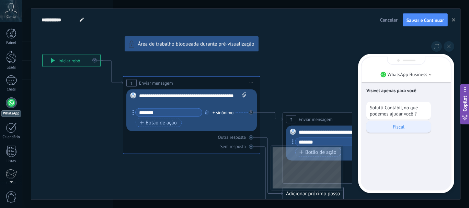
click at [387, 124] on p "Fiscal" at bounding box center [399, 127] width 58 height 6
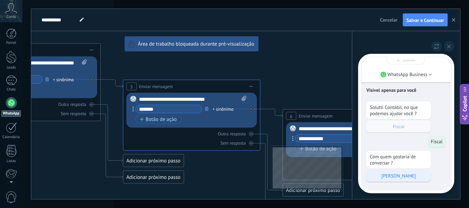
click at [395, 176] on p "Claudio" at bounding box center [399, 176] width 58 height 6
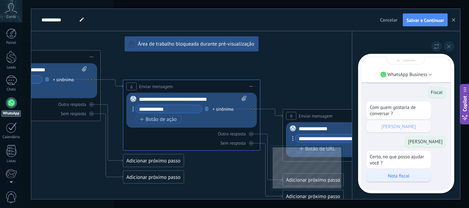
click at [395, 173] on p "Nota fiscal" at bounding box center [399, 176] width 58 height 6
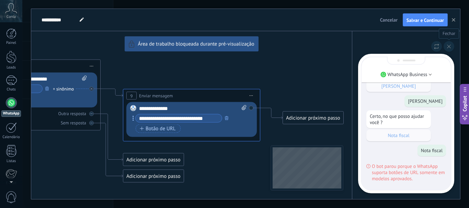
click at [447, 48] on icon at bounding box center [449, 47] width 4 height 4
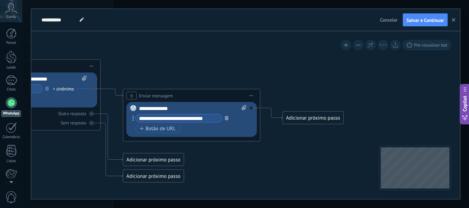
click at [224, 118] on button "button" at bounding box center [227, 118] width 8 height 9
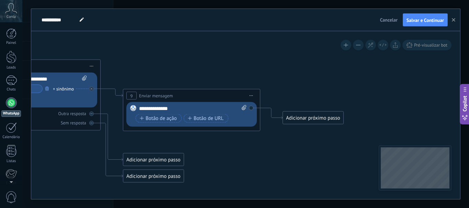
click at [252, 106] on div "Substituir Remover Converter para mensagem de voz Arraste a imagem aqui para an…" at bounding box center [191, 114] width 130 height 25
drag, startPoint x: 253, startPoint y: 90, endPoint x: 250, endPoint y: 95, distance: 6.0
click at [251, 94] on div "**********" at bounding box center [191, 96] width 137 height 13
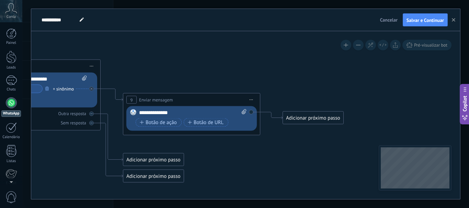
click at [250, 95] on span "Iniciar pré-visualização aqui [GEOGRAPHIC_DATA] Duplicar Excluir" at bounding box center [251, 100] width 11 height 10
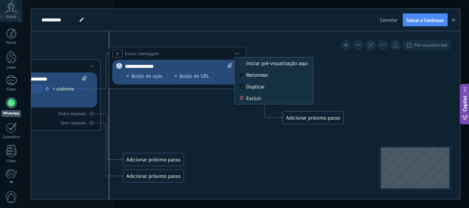
drag, startPoint x: 176, startPoint y: 100, endPoint x: 164, endPoint y: 54, distance: 47.9
click at [164, 54] on div "**********" at bounding box center [177, 53] width 137 height 13
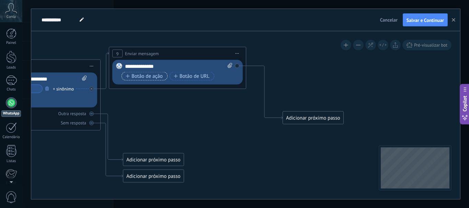
click at [152, 77] on span "Botão de ação" at bounding box center [144, 75] width 37 height 5
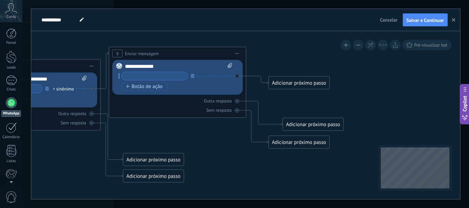
click at [236, 51] on span "Iniciar pré-visualização aqui [GEOGRAPHIC_DATA] Duplicar Excluir" at bounding box center [237, 54] width 11 height 10
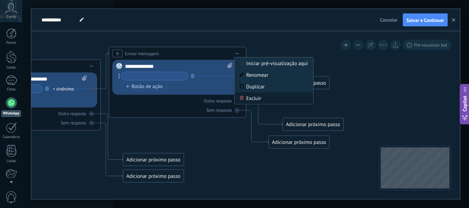
click at [247, 94] on div "Excluir" at bounding box center [273, 99] width 79 height 12
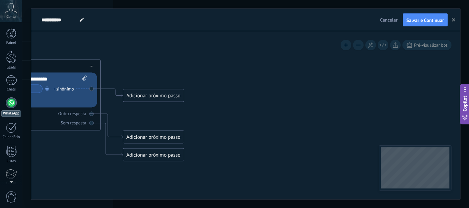
click at [128, 90] on div "Adicionar próximo passo" at bounding box center [153, 95] width 60 height 11
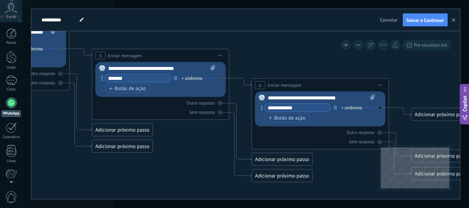
click at [380, 86] on span "Iniciar pré-visualização aqui [GEOGRAPHIC_DATA] Duplicar Excluir" at bounding box center [380, 85] width 11 height 10
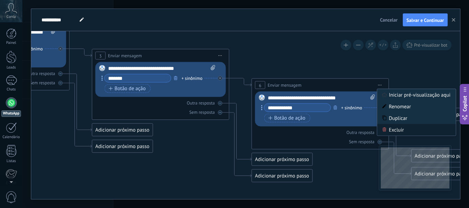
click at [390, 130] on div "Excluir" at bounding box center [416, 130] width 79 height 12
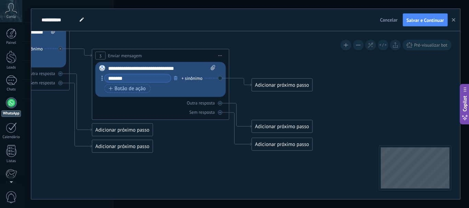
click at [271, 86] on div "Adicionar próximo passo" at bounding box center [282, 85] width 60 height 11
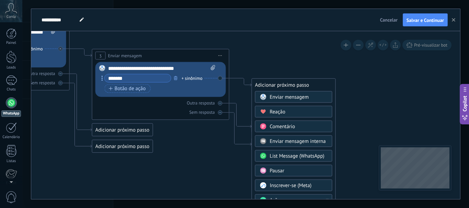
click at [280, 157] on span "List Message (WhatsApp)" at bounding box center [297, 156] width 55 height 7
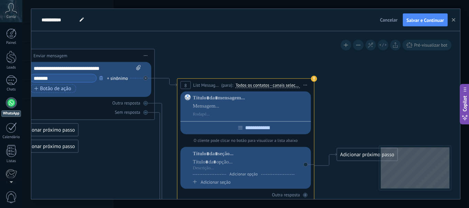
click at [249, 85] on span "Todos os contatos - canais selecionados do WhatsApp" at bounding box center [267, 85] width 65 height 5
click at [249, 85] on button "Todos os contatos - canais selecionados do WhatsApp" at bounding box center [284, 85] width 105 height 12
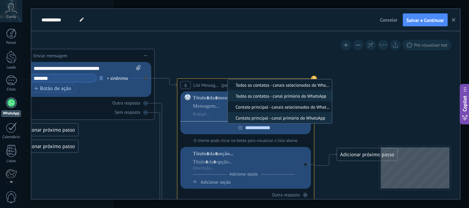
click at [249, 105] on span "Contato principal - canais selecionados do WhatsApp" at bounding box center [279, 107] width 102 height 6
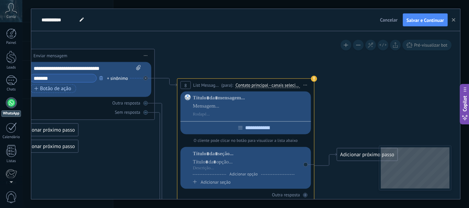
click at [248, 87] on span "Contato principal - canais selecionados do WhatsApp" at bounding box center [267, 85] width 65 height 5
click at [248, 87] on button "Contato principal - canais selecionados do WhatsApp" at bounding box center [284, 85] width 105 height 12
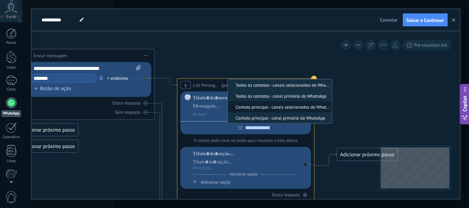
click at [248, 87] on span "Todos os contatos - canais selecionados do WhatsApp" at bounding box center [279, 85] width 102 height 6
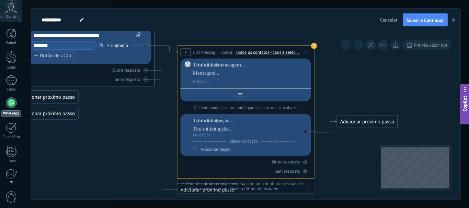
click at [233, 97] on div at bounding box center [246, 94] width 130 height 11
click at [308, 49] on span "Iniciar pré-visualização aqui [GEOGRAPHIC_DATA] Duplicar Excluir" at bounding box center [305, 52] width 11 height 10
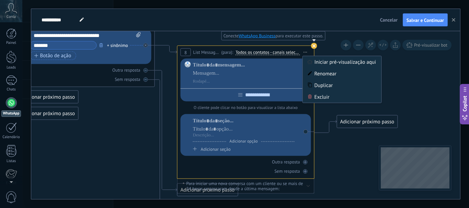
click at [311, 96] on icon at bounding box center [310, 97] width 4 height 4
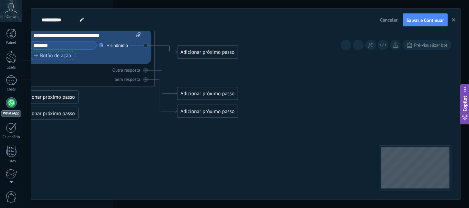
click at [205, 49] on div "Adicionar próximo passo" at bounding box center [207, 52] width 60 height 11
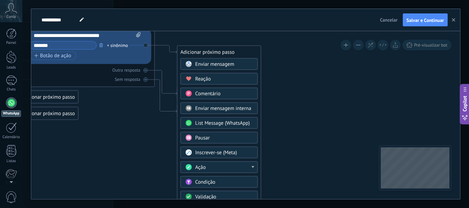
click at [216, 149] on div "Inscrever-se (Meta)" at bounding box center [219, 153] width 77 height 12
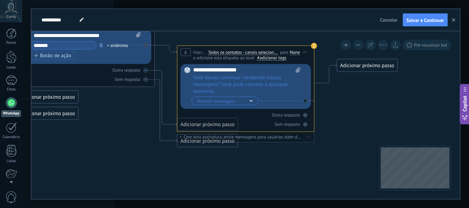
click at [304, 52] on icon at bounding box center [305, 52] width 3 height 1
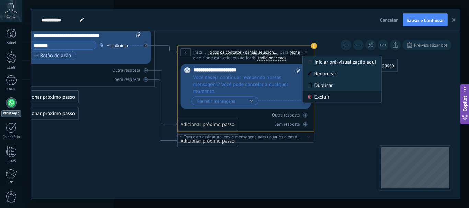
click at [314, 96] on div "Excluir" at bounding box center [342, 97] width 79 height 12
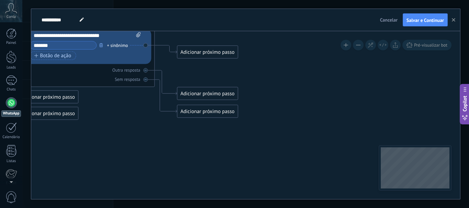
click at [209, 55] on div "Adicionar próximo passo" at bounding box center [207, 52] width 60 height 11
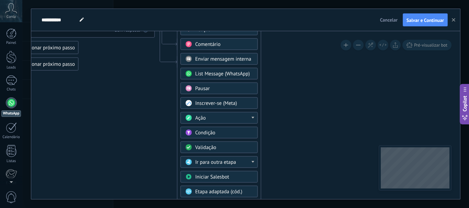
click at [208, 135] on span "Condição" at bounding box center [205, 133] width 20 height 7
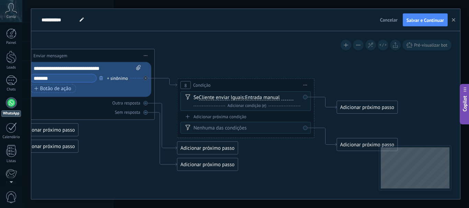
click at [254, 99] on span "Entrada manual" at bounding box center [262, 97] width 35 height 5
click at [254, 99] on button "Entrada manual" at bounding box center [285, 98] width 86 height 12
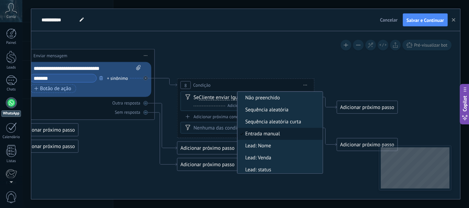
scroll to position [2, 0]
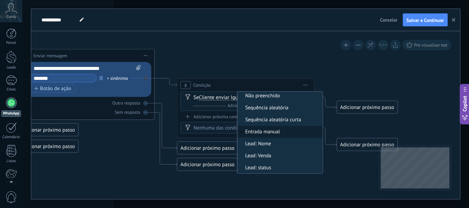
click at [209, 106] on div "E Adicionar condição (e)" at bounding box center [247, 106] width 107 height 7
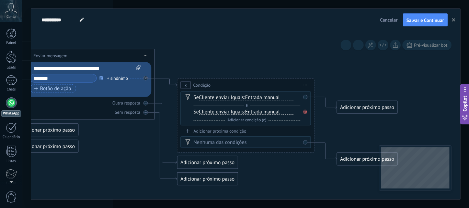
click at [304, 110] on icon at bounding box center [304, 112] width 3 height 4
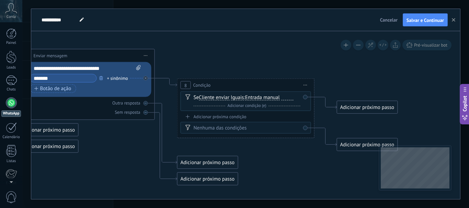
click at [308, 84] on span "Iniciar pré-visualização aqui [GEOGRAPHIC_DATA] Duplicar Excluir" at bounding box center [305, 85] width 11 height 10
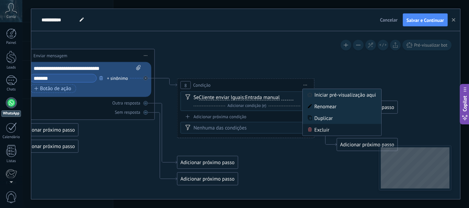
click at [315, 129] on div "Excluir" at bounding box center [342, 130] width 79 height 12
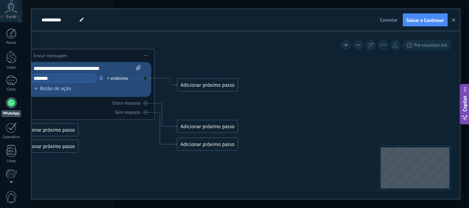
click at [212, 88] on div "Adicionar próximo passo" at bounding box center [207, 85] width 60 height 11
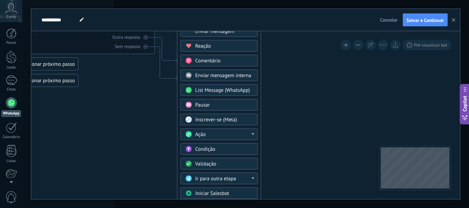
click at [200, 165] on span "Validação" at bounding box center [205, 164] width 21 height 7
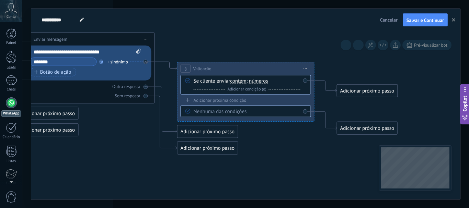
click at [227, 110] on div "Nenhuma das condições" at bounding box center [247, 111] width 107 height 7
click at [234, 83] on span "contém" at bounding box center [238, 81] width 16 height 5
click at [234, 83] on button "contém" at bounding box center [270, 81] width 86 height 12
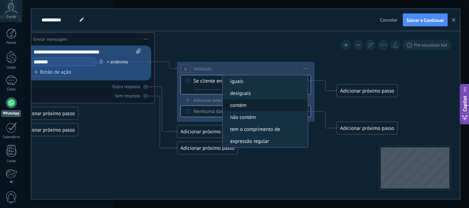
click at [206, 91] on div "E Adicionar condição (e)" at bounding box center [247, 89] width 107 height 7
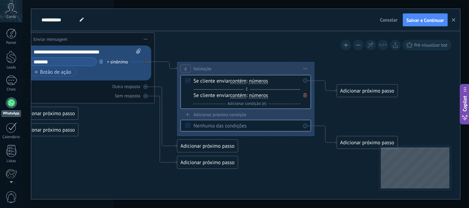
click at [307, 95] on span at bounding box center [305, 96] width 7 height 8
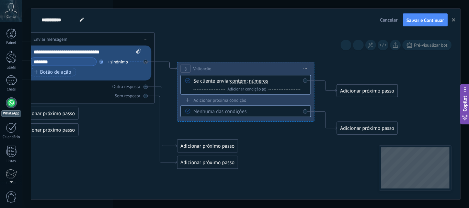
click at [309, 68] on span "Iniciar pré-visualização aqui [GEOGRAPHIC_DATA] Duplicar Excluir" at bounding box center [305, 69] width 11 height 10
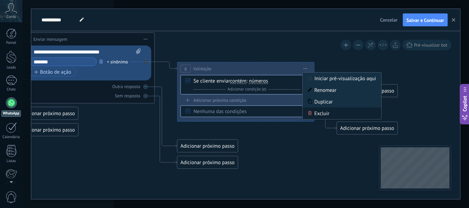
click at [310, 110] on div "Excluir" at bounding box center [342, 114] width 79 height 12
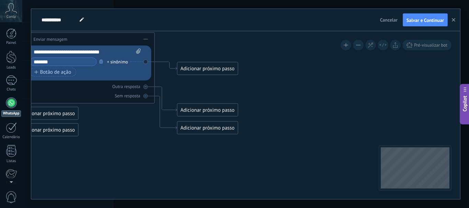
click at [203, 67] on div "Adicionar próximo passo" at bounding box center [207, 68] width 60 height 11
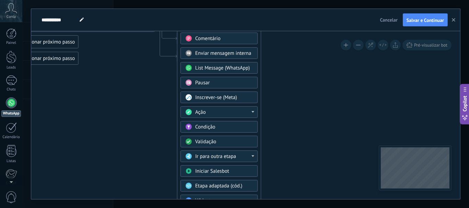
click at [360, 46] on button at bounding box center [358, 45] width 11 height 11
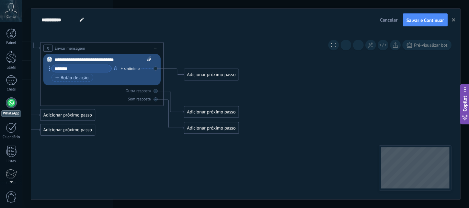
click at [357, 43] on button at bounding box center [358, 45] width 11 height 11
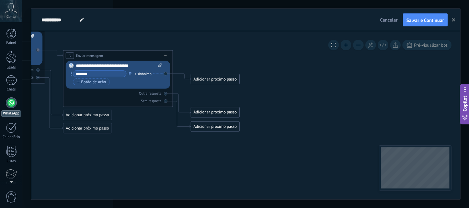
click at [208, 80] on div "Adicionar próximo passo" at bounding box center [215, 79] width 48 height 9
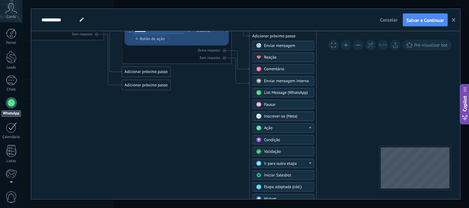
drag, startPoint x: 295, startPoint y: 102, endPoint x: 353, endPoint y: 59, distance: 72.9
click at [353, 59] on icon at bounding box center [104, 25] width 624 height 405
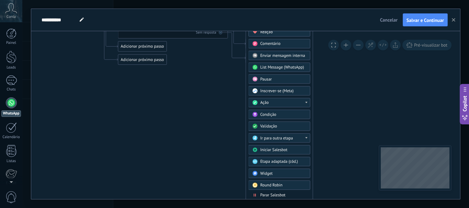
drag, startPoint x: 342, startPoint y: 127, endPoint x: 338, endPoint y: 70, distance: 56.4
click at [338, 70] on icon at bounding box center [101, -1] width 624 height 405
click at [284, 186] on div "Round Robin" at bounding box center [283, 185] width 46 height 5
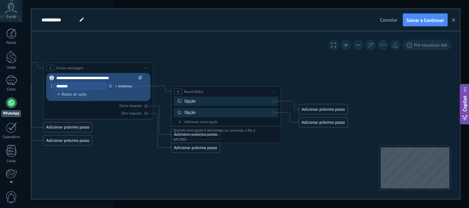
drag, startPoint x: 291, startPoint y: 112, endPoint x: 272, endPoint y: 193, distance: 83.3
click at [272, 193] on icon at bounding box center [90, 84] width 752 height 412
click at [203, 104] on div "Opção" at bounding box center [226, 101] width 85 height 5
click at [197, 101] on div "Opção" at bounding box center [226, 101] width 85 height 5
click at [190, 103] on div "Opção" at bounding box center [226, 101] width 85 height 5
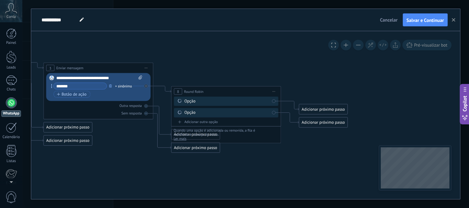
click at [191, 101] on div "Opção" at bounding box center [226, 101] width 85 height 5
click at [182, 101] on icon at bounding box center [179, 100] width 5 height 5
click at [198, 90] on span "Round Robin" at bounding box center [193, 91] width 19 height 5
click at [297, 168] on icon at bounding box center [90, 84] width 752 height 412
click at [347, 44] on button at bounding box center [346, 45] width 11 height 11
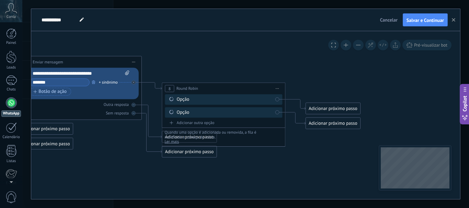
click at [347, 44] on button at bounding box center [346, 45] width 11 height 11
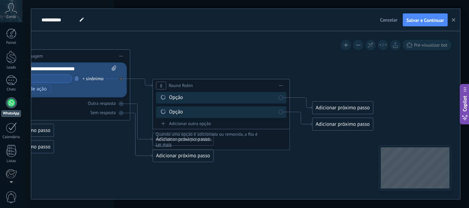
click at [173, 96] on div "Opção" at bounding box center [222, 97] width 107 height 7
click at [166, 98] on span at bounding box center [163, 96] width 12 height 5
click at [282, 97] on div "Opção" at bounding box center [221, 98] width 130 height 12
click at [176, 124] on div "Adicionar outra opção" at bounding box center [221, 124] width 130 height 6
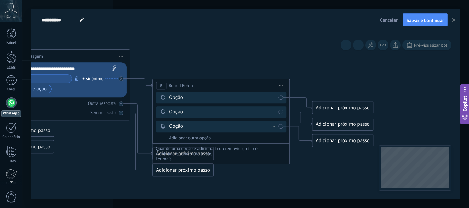
click at [280, 126] on div "Opção Excluir" at bounding box center [221, 127] width 130 height 12
click at [161, 96] on icon at bounding box center [163, 97] width 5 height 5
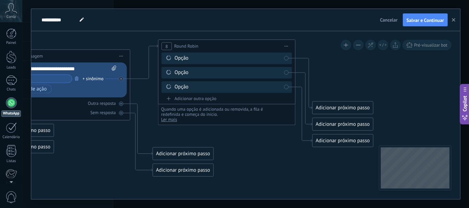
drag, startPoint x: 232, startPoint y: 75, endPoint x: 233, endPoint y: 45, distance: 30.2
click at [233, 45] on div "**********" at bounding box center [226, 46] width 137 height 13
click at [282, 45] on span "Iniciar pré-visualização aqui [GEOGRAPHIC_DATA] Duplicar Excluir" at bounding box center [286, 46] width 11 height 10
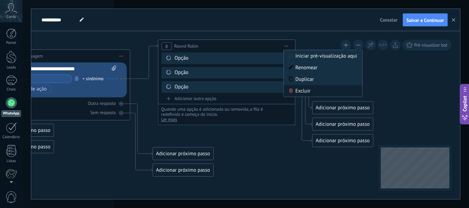
click at [295, 89] on div "Excluir" at bounding box center [323, 91] width 79 height 12
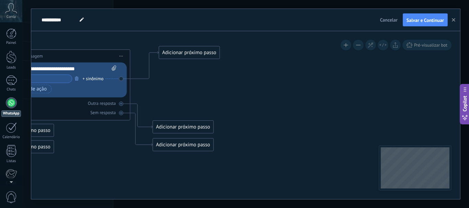
drag, startPoint x: 171, startPoint y: 85, endPoint x: 177, endPoint y: 51, distance: 34.5
click at [177, 51] on div "Adicionar próximo passo" at bounding box center [189, 52] width 60 height 11
click at [177, 51] on div "Adicionar próximo passo" at bounding box center [189, 51] width 60 height 11
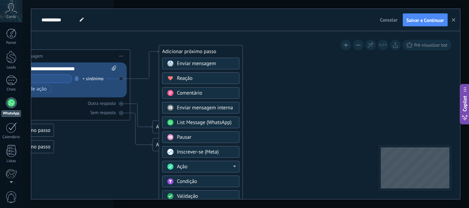
click at [181, 137] on span "Pausar" at bounding box center [184, 137] width 14 height 7
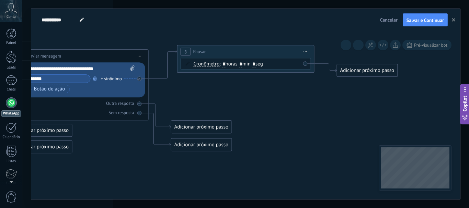
click at [211, 64] on span "Cronômetro" at bounding box center [207, 63] width 26 height 5
click at [211, 64] on button "Cronômetro" at bounding box center [233, 64] width 86 height 12
click at [211, 64] on span "Cronômetro" at bounding box center [227, 64] width 83 height 7
click at [302, 49] on span "Iniciar pré-visualização aqui [GEOGRAPHIC_DATA] Duplicar Excluir" at bounding box center [305, 52] width 11 height 10
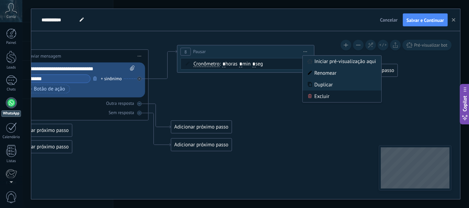
click at [324, 95] on div "Excluir" at bounding box center [342, 97] width 79 height 12
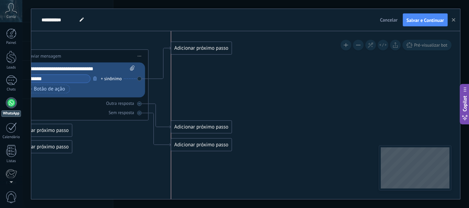
drag, startPoint x: 187, startPoint y: 86, endPoint x: 191, endPoint y: 48, distance: 37.9
click at [191, 48] on div "Adicionar próximo passo" at bounding box center [201, 48] width 60 height 11
click at [191, 48] on div "Adicionar próximo passo" at bounding box center [201, 47] width 60 height 11
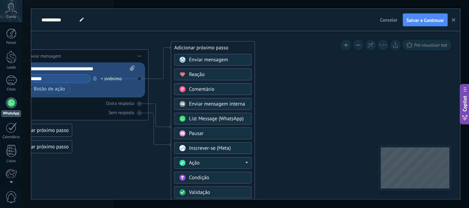
click at [199, 60] on span "Enviar mensagem" at bounding box center [208, 60] width 39 height 7
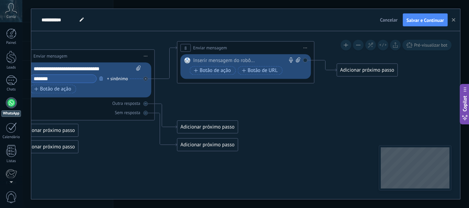
click at [199, 60] on div at bounding box center [244, 60] width 102 height 7
click at [414, 44] on span "Pré-visualizar bot" at bounding box center [430, 45] width 33 height 6
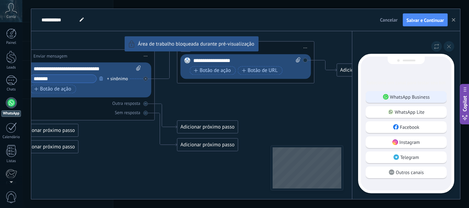
click at [412, 96] on p "WhatsApp Business" at bounding box center [410, 97] width 40 height 6
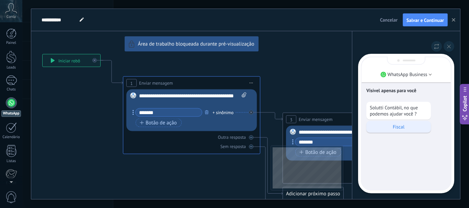
click at [395, 127] on p "Fiscal" at bounding box center [399, 127] width 58 height 6
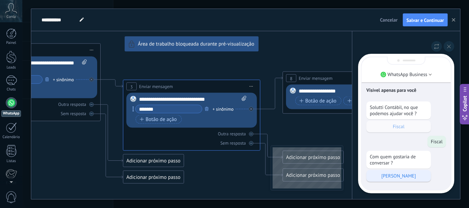
click at [399, 174] on p "Claudio" at bounding box center [399, 176] width 58 height 6
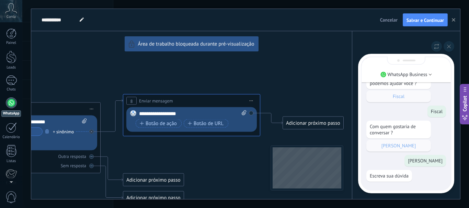
click at [388, 185] on div "Visível apenas para você Solutti Contábil, no que podemos ajudar você ? Fiscal …" at bounding box center [405, 108] width 89 height 163
click at [449, 48] on icon at bounding box center [449, 47] width 4 height 4
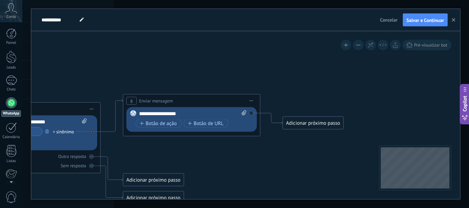
click at [300, 120] on div "Adicionar próximo passo" at bounding box center [313, 123] width 60 height 11
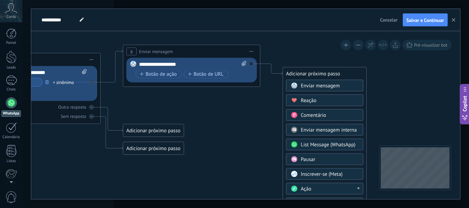
click at [304, 154] on div "Pausar" at bounding box center [324, 160] width 77 height 12
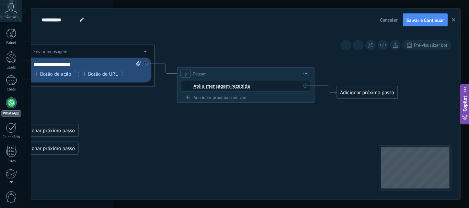
click at [254, 87] on div "Até a mensagem recebida Até a mensagem recebida Cronômetro Exceto durante o exp…" at bounding box center [247, 86] width 107 height 7
click at [195, 95] on div "Adicionar próxima condição" at bounding box center [246, 98] width 130 height 6
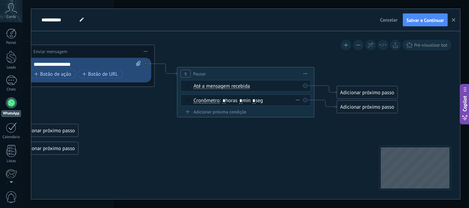
click at [306, 100] on div "Cronômetro Cronômetro Exceto durante o expediente Até o vídeo ser aberto Até o …" at bounding box center [246, 101] width 130 height 12
click at [298, 99] on div "Excluir" at bounding box center [298, 100] width 8 height 10
click at [303, 111] on div "Excluir" at bounding box center [309, 110] width 32 height 12
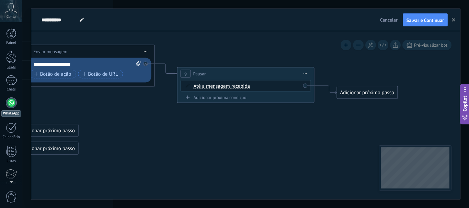
click at [423, 47] on span "Pré-visualizar bot" at bounding box center [430, 45] width 33 height 6
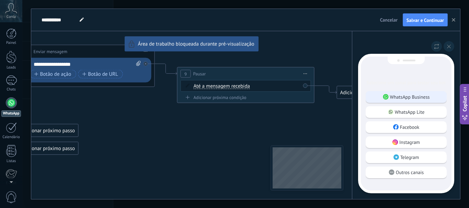
click at [422, 95] on p "WhatsApp Business" at bounding box center [410, 97] width 40 height 6
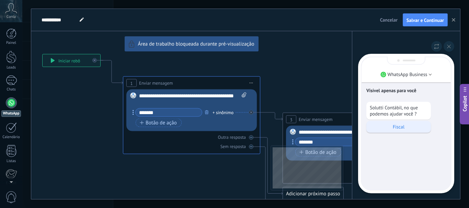
click at [395, 124] on div "Fiscal" at bounding box center [398, 127] width 65 height 12
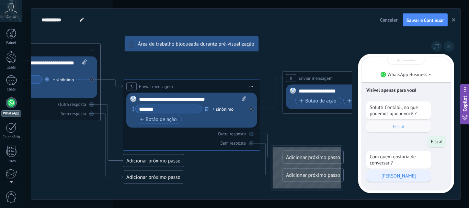
click at [392, 173] on p "Claudio" at bounding box center [399, 176] width 58 height 6
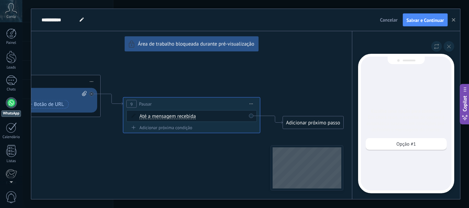
click at [198, 117] on div "**********" at bounding box center [245, 104] width 429 height 191
click at [252, 105] on div "**********" at bounding box center [245, 104] width 429 height 191
click at [247, 100] on div "**********" at bounding box center [245, 104] width 429 height 191
click at [252, 104] on div "**********" at bounding box center [245, 104] width 429 height 191
click at [248, 103] on div "**********" at bounding box center [245, 104] width 429 height 191
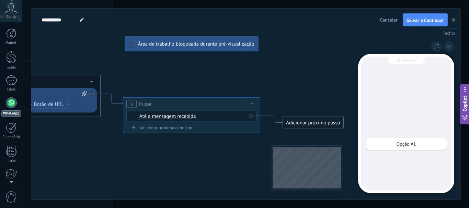
click at [448, 47] on icon at bounding box center [449, 47] width 4 height 4
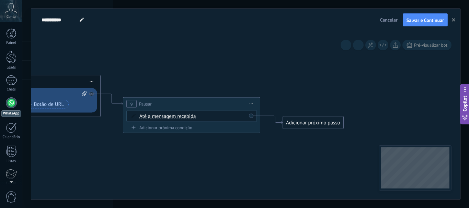
click at [250, 104] on icon at bounding box center [251, 104] width 3 height 1
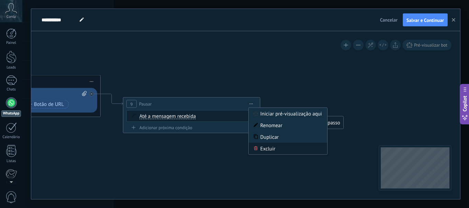
click at [269, 147] on div "Excluir" at bounding box center [288, 149] width 79 height 12
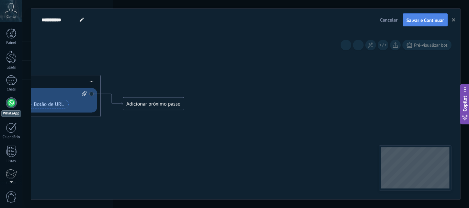
click at [427, 23] on button "Salvar e Continuar" at bounding box center [425, 19] width 45 height 13
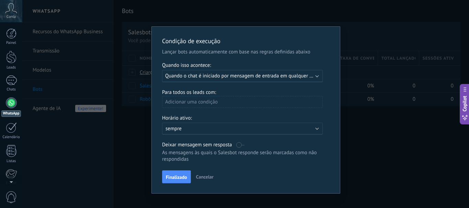
click at [192, 79] on div "Executar: Quando o chat é iniciado por mensagem de entrada em qualquer canal" at bounding box center [242, 76] width 161 height 12
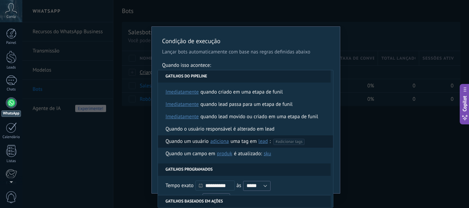
scroll to position [69, 0]
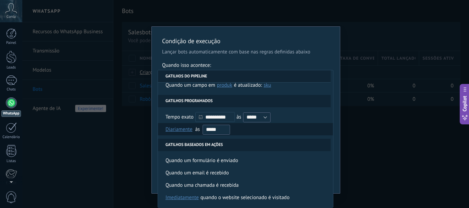
click at [222, 128] on input "*****" at bounding box center [216, 130] width 27 height 10
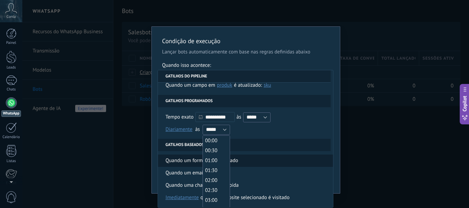
click at [287, 155] on li "Quando um formulário é enviado" at bounding box center [245, 161] width 175 height 12
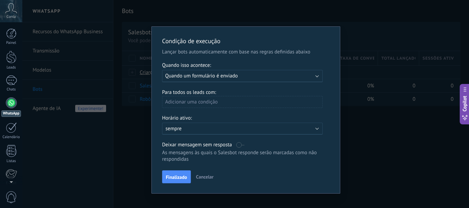
click at [258, 82] on div "Executar: Quando um formulário é enviado" at bounding box center [242, 76] width 161 height 12
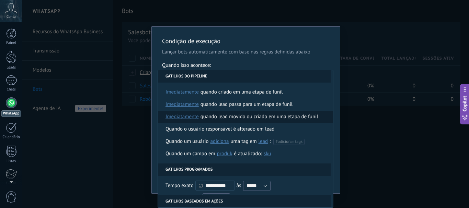
click at [220, 117] on div "Quando lead movido ou criado em uma etapa de funil" at bounding box center [259, 117] width 118 height 12
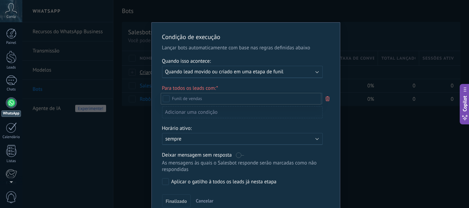
click at [0, 0] on div "Contato inicial" at bounding box center [0, 0] width 0 height 0
click at [302, 74] on div at bounding box center [245, 104] width 447 height 208
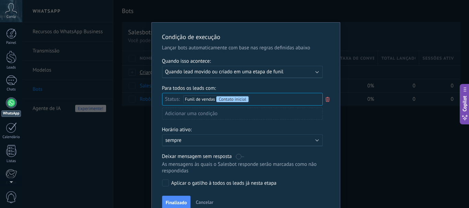
click at [325, 98] on use at bounding box center [327, 99] width 4 height 5
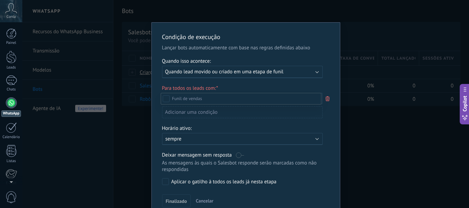
click at [311, 70] on div at bounding box center [245, 104] width 447 height 208
click at [311, 70] on div "Executar: Quando lead movido ou criado em uma etapa de funil" at bounding box center [239, 72] width 149 height 7
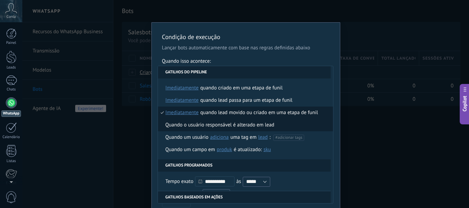
click at [233, 126] on div "Quando o usuário responsável é alterado em lead" at bounding box center [219, 125] width 109 height 12
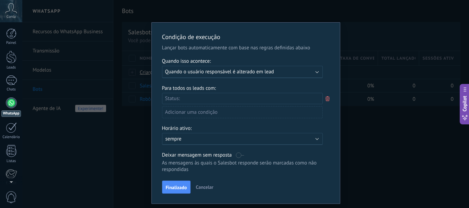
click at [325, 97] on icon at bounding box center [328, 99] width 8 height 8
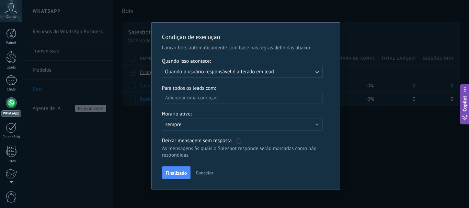
click at [217, 130] on div "Ativo: sempre" at bounding box center [242, 125] width 161 height 12
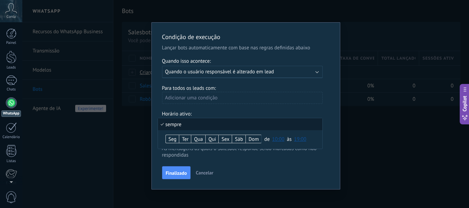
click at [173, 140] on div "Seg" at bounding box center [172, 140] width 13 height 10
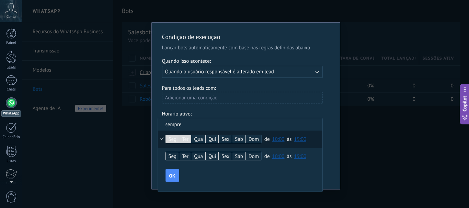
click at [197, 139] on div "Qua" at bounding box center [198, 140] width 14 height 10
click at [214, 138] on div "Qui" at bounding box center [212, 140] width 13 height 10
click at [274, 135] on button "10:00" at bounding box center [278, 139] width 12 height 12
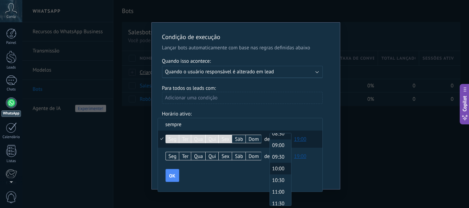
click at [282, 135] on span "08:30" at bounding box center [279, 134] width 19 height 7
click at [302, 138] on span "19:00" at bounding box center [300, 139] width 12 height 7
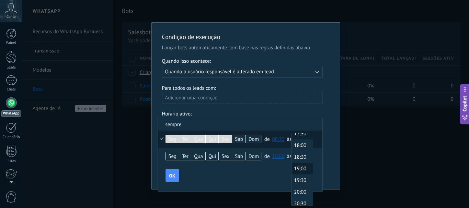
click at [303, 134] on span "17:30" at bounding box center [300, 134] width 19 height 7
click at [275, 138] on span "08:30" at bounding box center [278, 139] width 12 height 7
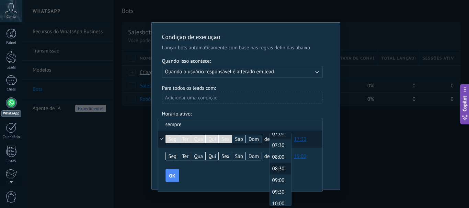
scroll to position [135, 0]
click at [275, 189] on span "08:00" at bounding box center [279, 191] width 19 height 7
click at [219, 174] on div "OK" at bounding box center [243, 175] width 157 height 13
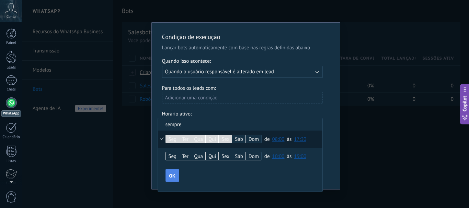
click at [172, 176] on span "OK" at bounding box center [172, 176] width 6 height 5
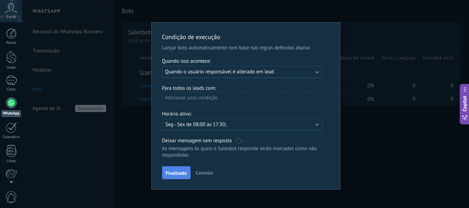
click at [170, 173] on span "Finalizado" at bounding box center [176, 173] width 21 height 5
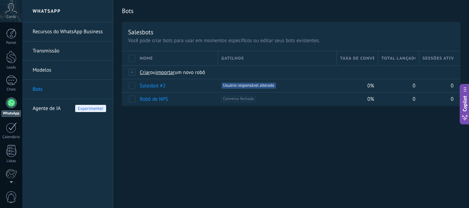
click at [65, 31] on link "Recursos do WhatsApp Business" at bounding box center [69, 31] width 73 height 19
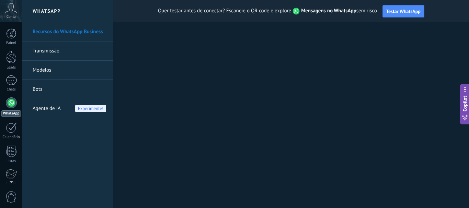
click at [57, 44] on link "Transmissão" at bounding box center [69, 51] width 73 height 19
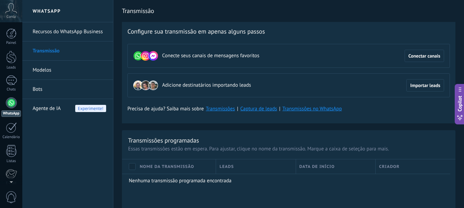
click at [46, 69] on link "Modelos" at bounding box center [69, 70] width 73 height 19
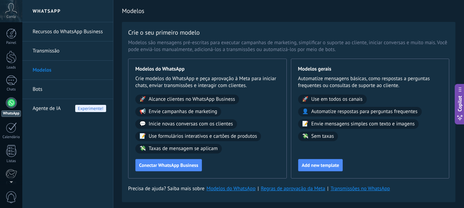
click at [43, 87] on link "Bots" at bounding box center [69, 89] width 73 height 19
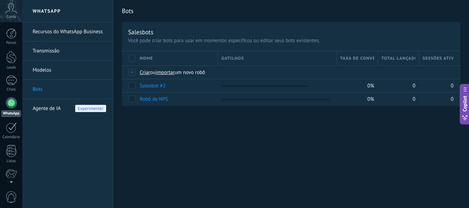
click at [38, 107] on span "Agente de IA" at bounding box center [47, 108] width 28 height 19
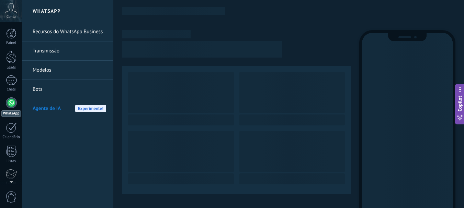
click at [37, 88] on link "Bots" at bounding box center [69, 89] width 73 height 19
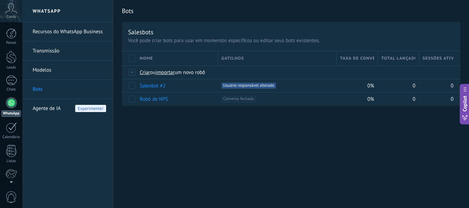
click at [6, 12] on icon at bounding box center [11, 8] width 12 height 10
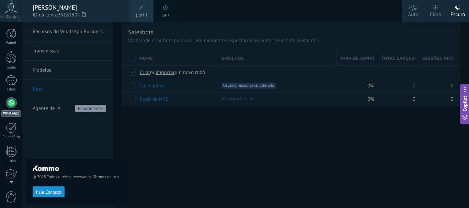
click at [140, 10] on span at bounding box center [141, 7] width 5 height 5
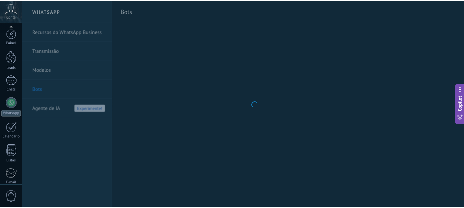
scroll to position [77, 0]
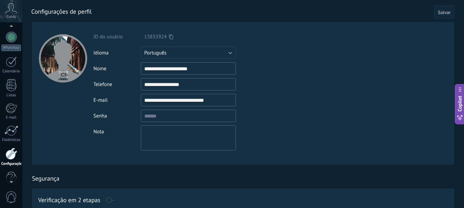
click at [11, 20] on div "Conta" at bounding box center [11, 11] width 22 height 22
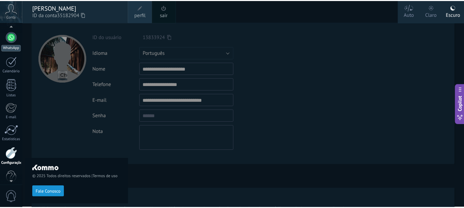
scroll to position [65, 0]
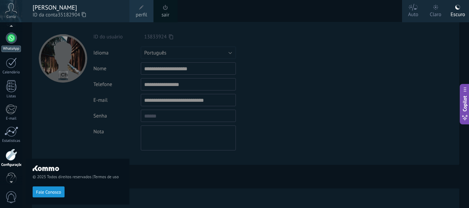
click at [10, 38] on div at bounding box center [11, 38] width 11 height 11
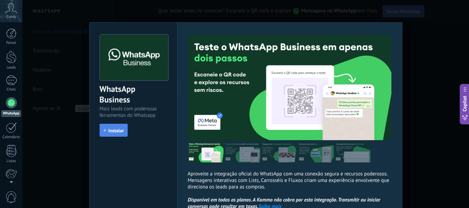
click at [105, 135] on button "Instalar" at bounding box center [114, 130] width 28 height 13
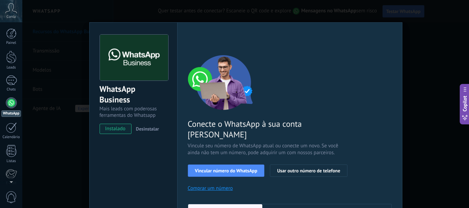
scroll to position [69, 0]
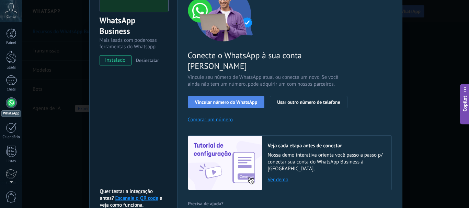
click at [241, 100] on span "Vincular número do WhatsApp" at bounding box center [226, 102] width 62 height 5
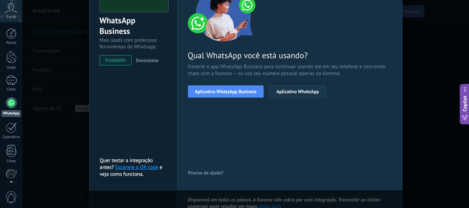
click at [271, 96] on button "Aplicativo WhatsApp" at bounding box center [297, 91] width 57 height 12
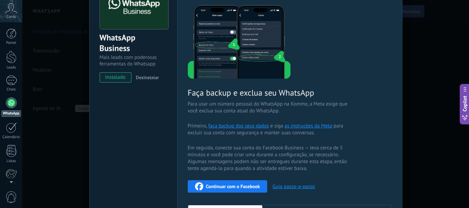
scroll to position [17, 0]
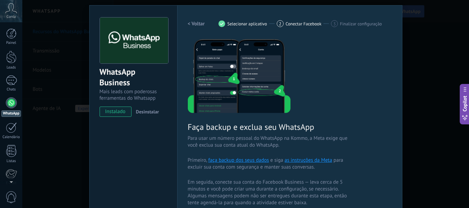
click at [160, 108] on div "instalado Desinstalar" at bounding box center [134, 112] width 68 height 10
click at [156, 110] on span "Desinstalar" at bounding box center [147, 112] width 23 height 6
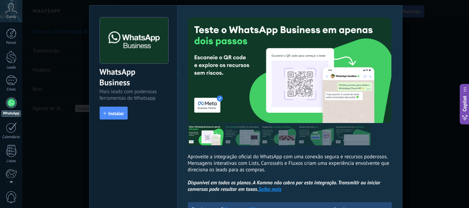
click at [196, 22] on div at bounding box center [239, 71] width 102 height 106
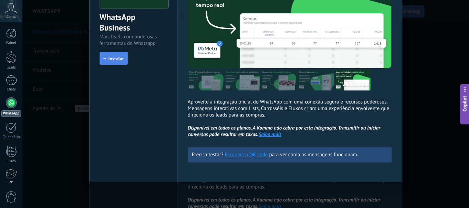
scroll to position [0, 0]
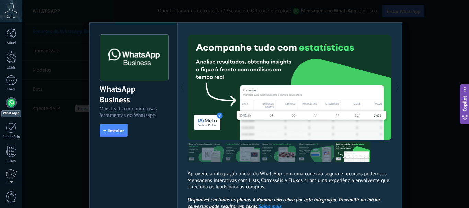
click at [51, 98] on div "WhatsApp Business Mais leads com poderosas ferramentas do Whatsapp install Inst…" at bounding box center [245, 104] width 447 height 208
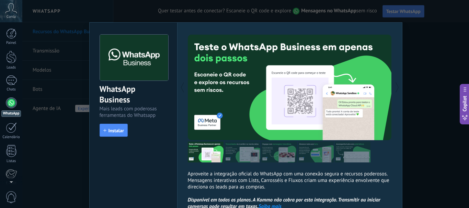
click at [13, 104] on div at bounding box center [11, 102] width 11 height 11
click at [12, 80] on div at bounding box center [11, 81] width 11 height 10
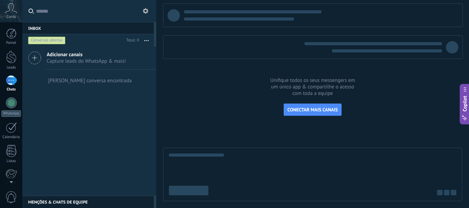
click at [45, 55] on div "Adicionar canais Capture leads do WhatsApp & mais!" at bounding box center [89, 58] width 134 height 23
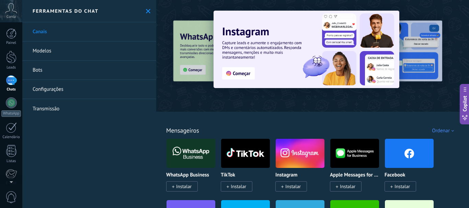
click at [45, 76] on link "Bots" at bounding box center [89, 70] width 134 height 19
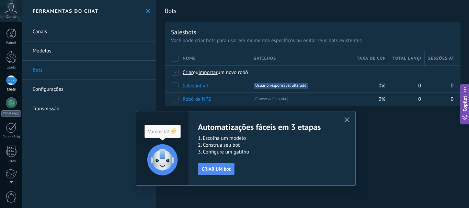
click at [51, 33] on link "Canais" at bounding box center [89, 31] width 134 height 19
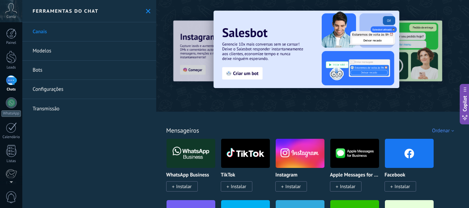
scroll to position [69, 0]
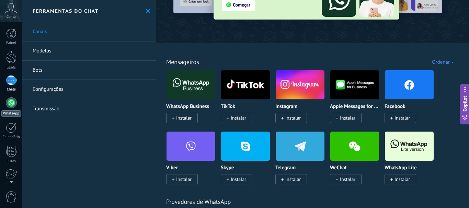
click at [5, 100] on link "WhatsApp" at bounding box center [11, 107] width 22 height 20
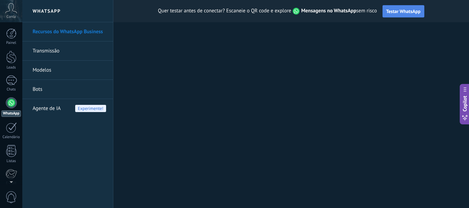
click at [417, 11] on span "Testar WhatsApp" at bounding box center [403, 11] width 34 height 6
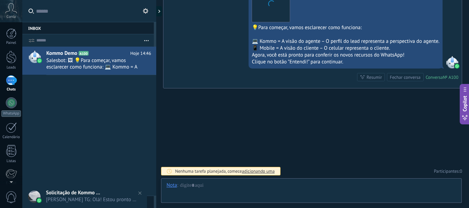
scroll to position [10, 0]
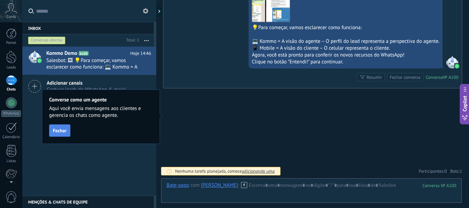
click at [61, 133] on span "Fechar" at bounding box center [60, 130] width 14 height 5
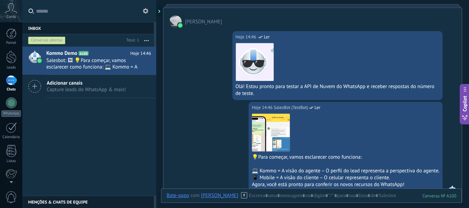
scroll to position [233, 0]
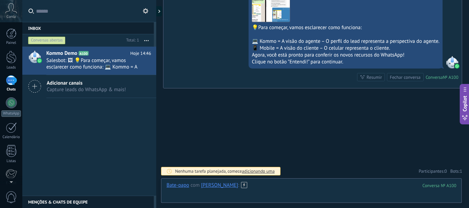
click at [257, 187] on div at bounding box center [311, 192] width 290 height 21
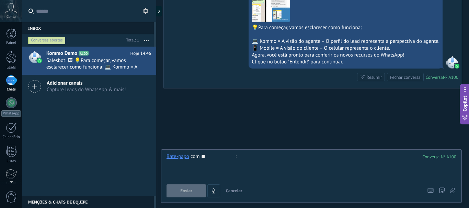
type input "*"
type input "*******"
click at [235, 155] on input "**********" at bounding box center [218, 156] width 34 height 7
click at [244, 162] on div at bounding box center [311, 166] width 290 height 26
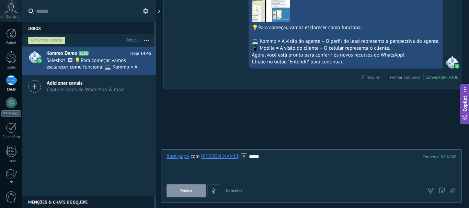
click at [187, 194] on span "Enviar" at bounding box center [186, 191] width 12 height 5
click at [187, 194] on button "4" at bounding box center [192, 191] width 13 height 13
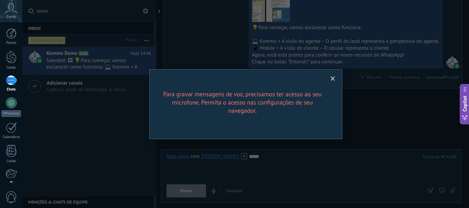
click at [331, 78] on span at bounding box center [333, 79] width 4 height 5
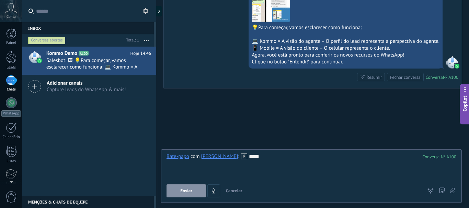
click at [180, 193] on button "Enviar" at bounding box center [185, 191] width 39 height 13
click at [190, 187] on button "Enviar" at bounding box center [185, 191] width 39 height 13
click at [238, 188] on button "Cancelar" at bounding box center [234, 191] width 22 height 13
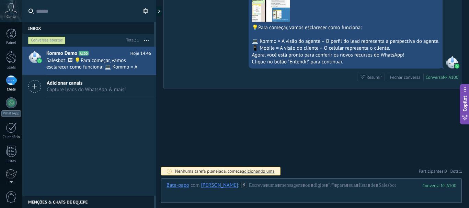
click at [260, 171] on span "adicionando uma" at bounding box center [258, 172] width 33 height 6
click at [241, 186] on icon at bounding box center [244, 185] width 6 height 6
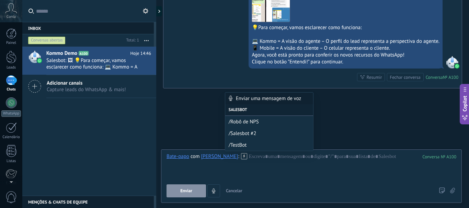
click at [102, 115] on div "Kommo Demo A100 Hoje 14:46 Salesbot: 🖼 💡Para começar, vamos esclarecer como fun…" at bounding box center [89, 121] width 134 height 149
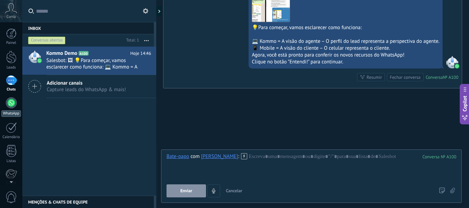
click at [6, 105] on div at bounding box center [11, 102] width 11 height 11
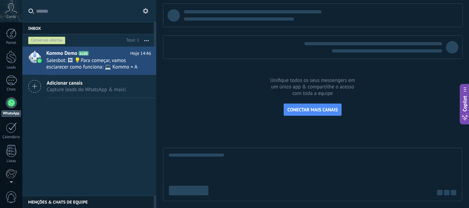
click at [6, 105] on div at bounding box center [11, 102] width 11 height 11
click at [10, 125] on div at bounding box center [11, 128] width 11 height 11
click at [10, 106] on div at bounding box center [11, 102] width 11 height 11
click at [12, 59] on div at bounding box center [11, 57] width 10 height 13
click at [12, 81] on div "1" at bounding box center [11, 81] width 11 height 10
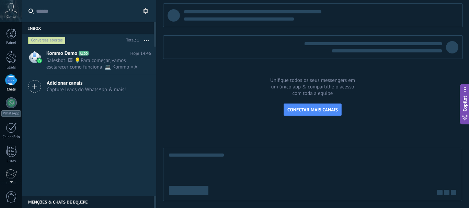
click at [14, 85] on div "1" at bounding box center [11, 81] width 11 height 10
click at [148, 39] on button "button" at bounding box center [146, 40] width 15 height 12
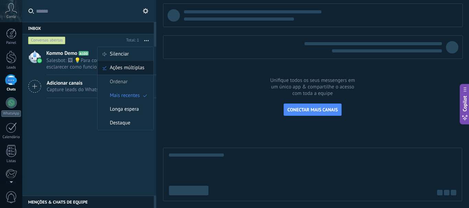
click at [132, 68] on span "Ações múltiplas" at bounding box center [127, 68] width 35 height 14
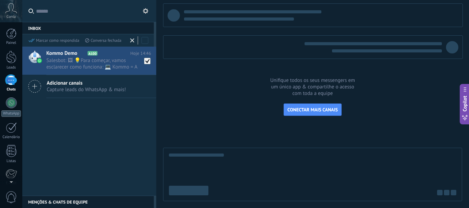
click at [130, 40] on icon at bounding box center [132, 40] width 4 height 4
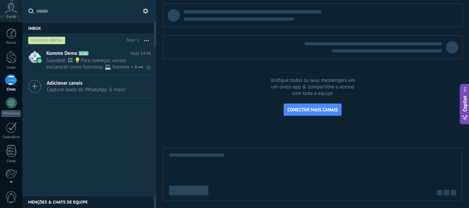
click at [101, 62] on span "Salesbot: 🖼 💡Para começar, vamos esclarecer como funciona: 💻 Kommo = A visão do…" at bounding box center [92, 63] width 92 height 13
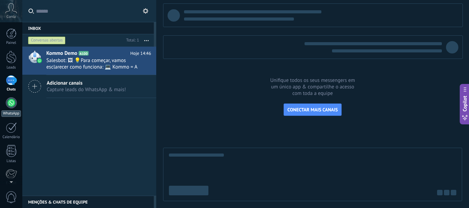
click at [14, 106] on div at bounding box center [11, 102] width 11 height 11
click at [299, 110] on span "CONECTAR MAIS CANAIS" at bounding box center [312, 110] width 50 height 6
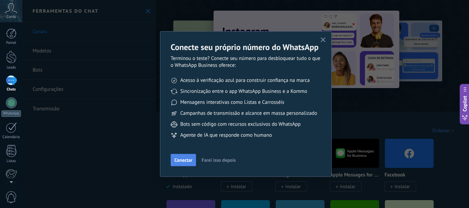
click at [174, 161] on button "Conectar" at bounding box center [183, 160] width 25 height 12
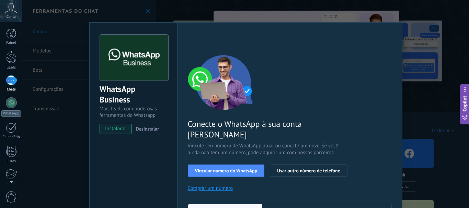
scroll to position [69, 0]
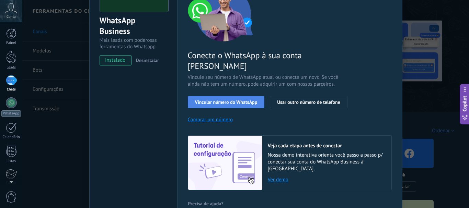
click at [245, 96] on button "Vincular número do WhatsApp" at bounding box center [226, 102] width 77 height 12
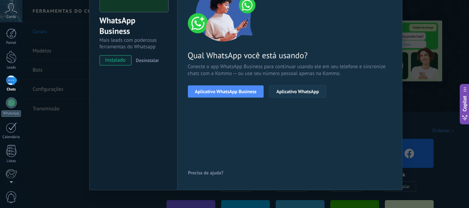
click at [287, 88] on button "Aplicativo WhatsApp" at bounding box center [297, 91] width 57 height 12
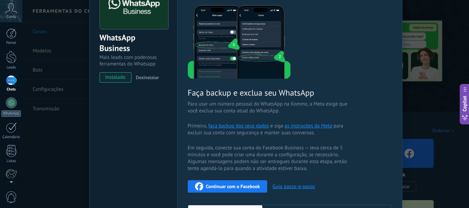
scroll to position [17, 0]
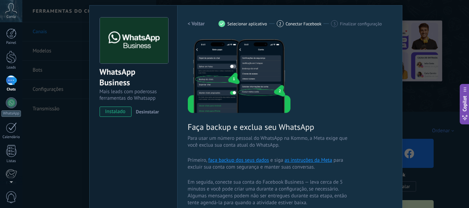
click at [153, 115] on span "Desinstalar" at bounding box center [147, 112] width 23 height 6
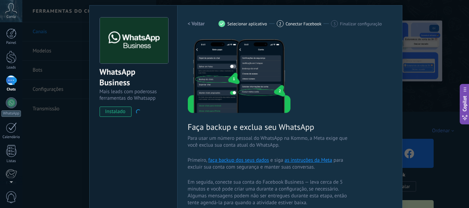
click at [65, 126] on div "WhatsApp Business Mais leads com poderosas ferramentas do Whatsapp instalado De…" at bounding box center [245, 104] width 447 height 208
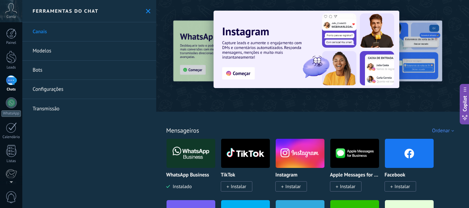
click at [95, 47] on link "Modelos" at bounding box center [89, 51] width 134 height 19
